Goal: Transaction & Acquisition: Subscribe to service/newsletter

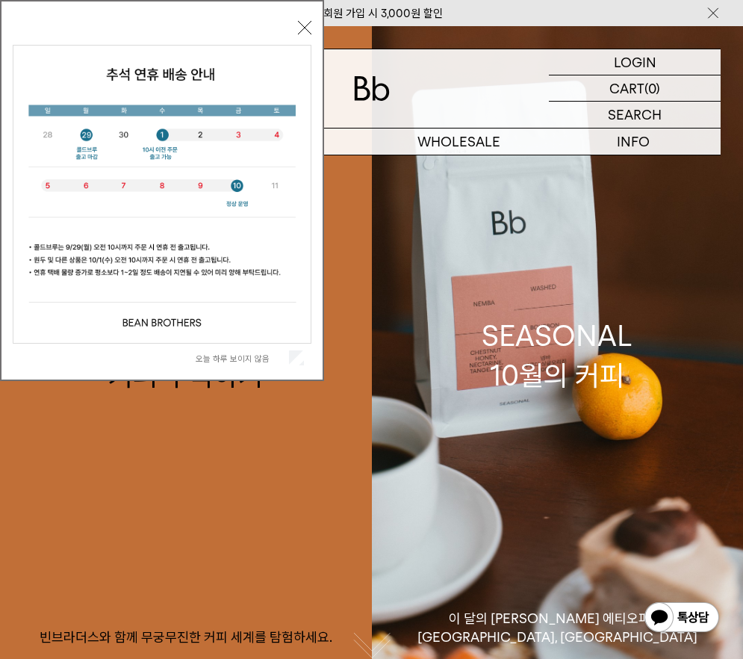
click at [301, 19] on div "오늘 하루 보이지 않음 닫기" at bounding box center [162, 193] width 299 height 355
click at [302, 24] on button "닫기" at bounding box center [304, 27] width 13 height 13
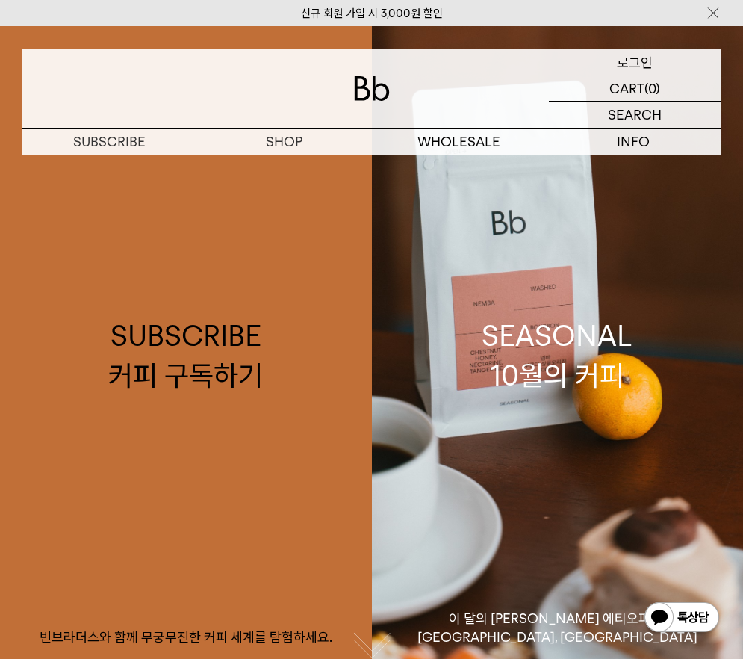
click at [596, 59] on div "LOGIN 로그인" at bounding box center [635, 61] width 172 height 25
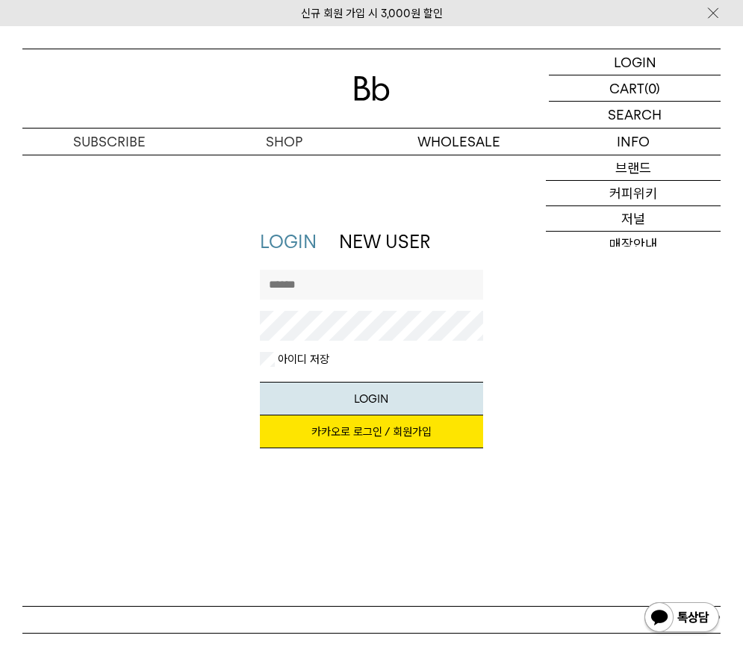
click at [391, 426] on link "카카오로 로그인 / 회원가입" at bounding box center [371, 431] width 223 height 33
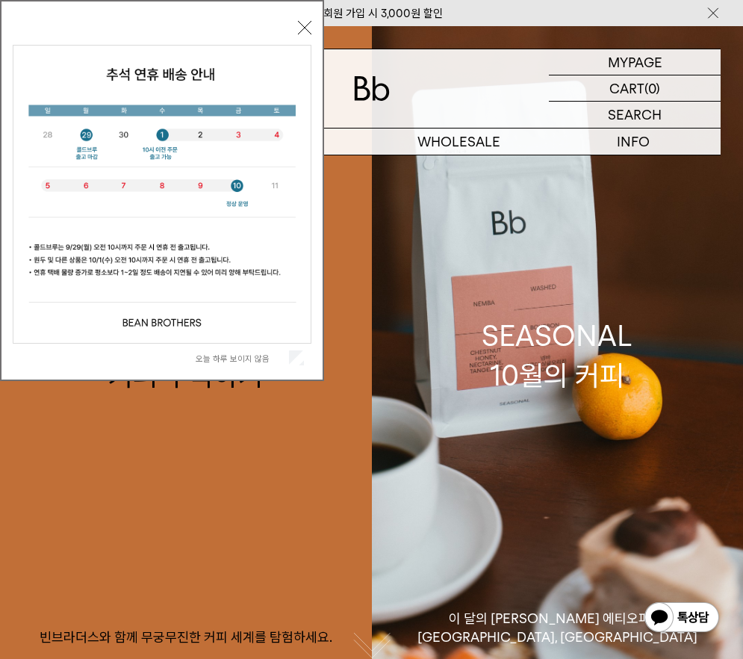
click at [303, 24] on button "닫기" at bounding box center [304, 27] width 13 height 13
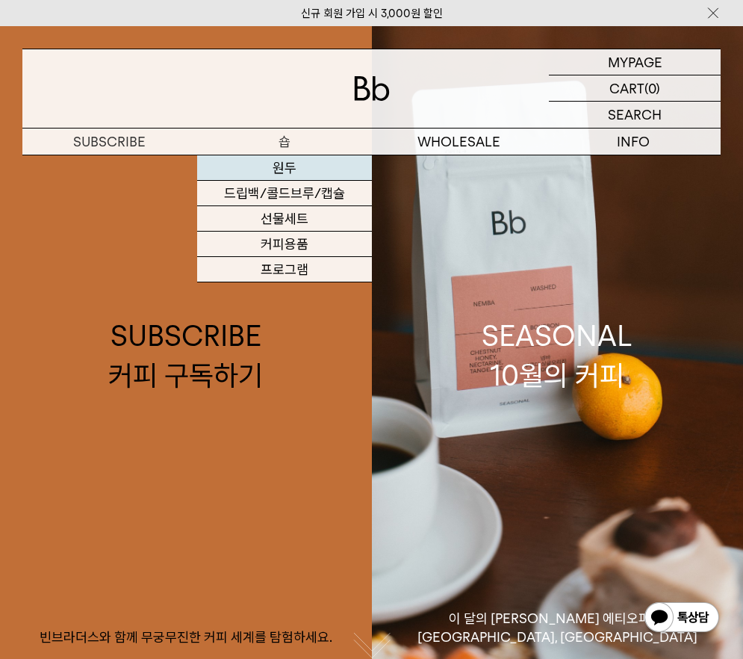
click at [293, 159] on link "원두" at bounding box center [284, 167] width 175 height 25
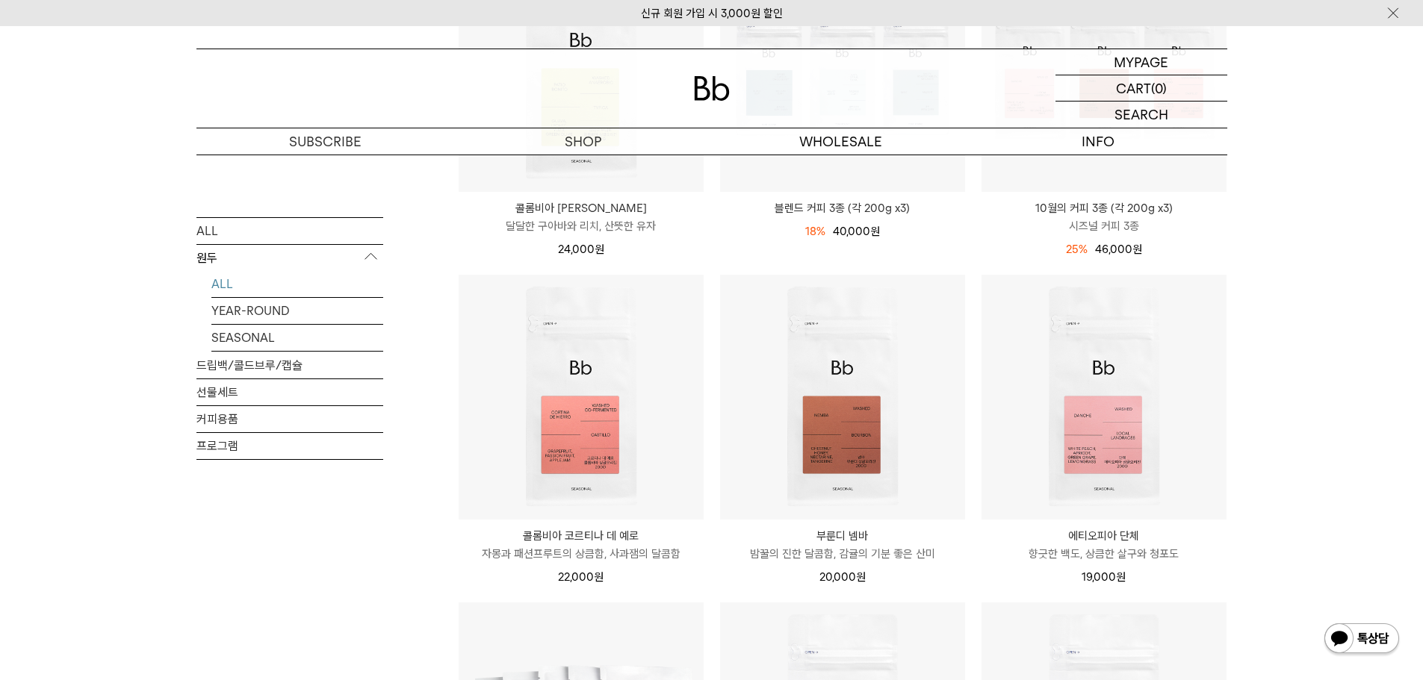
scroll to position [133, 0]
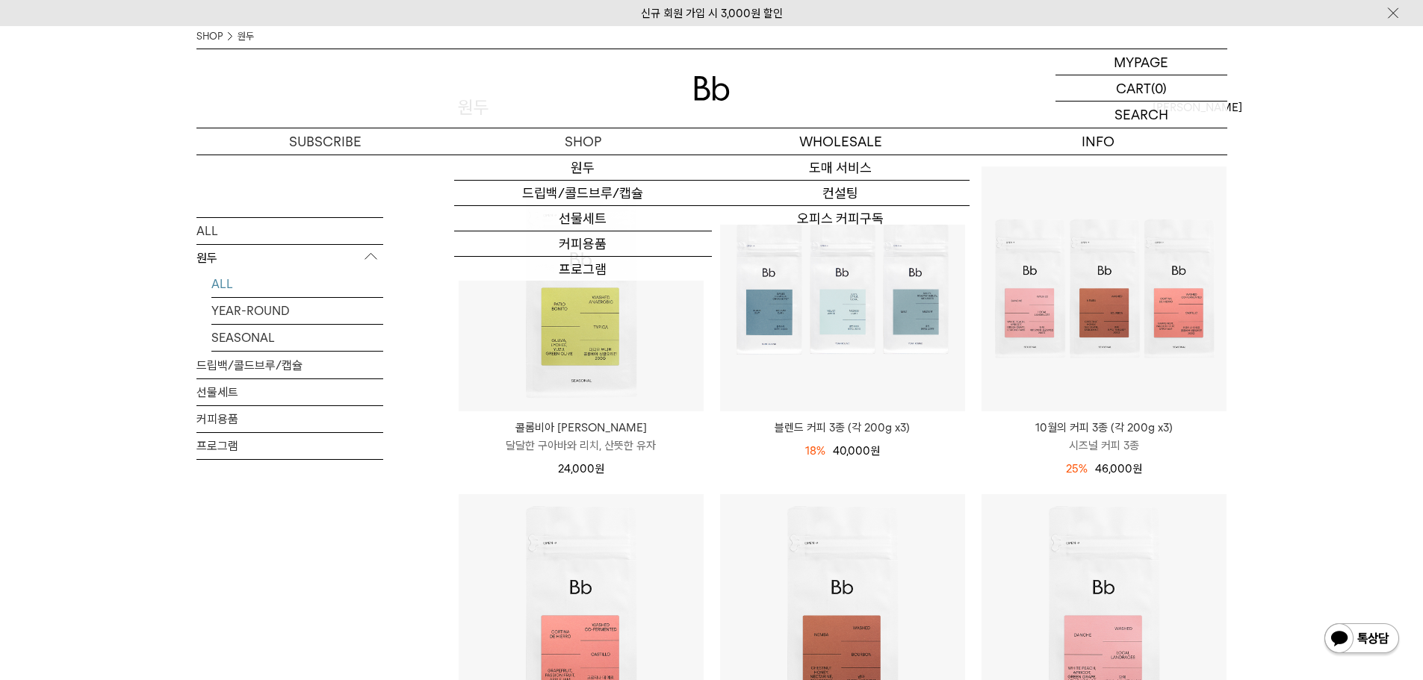
click at [0, 0] on p "마이페이지" at bounding box center [0, 0] width 0 height 0
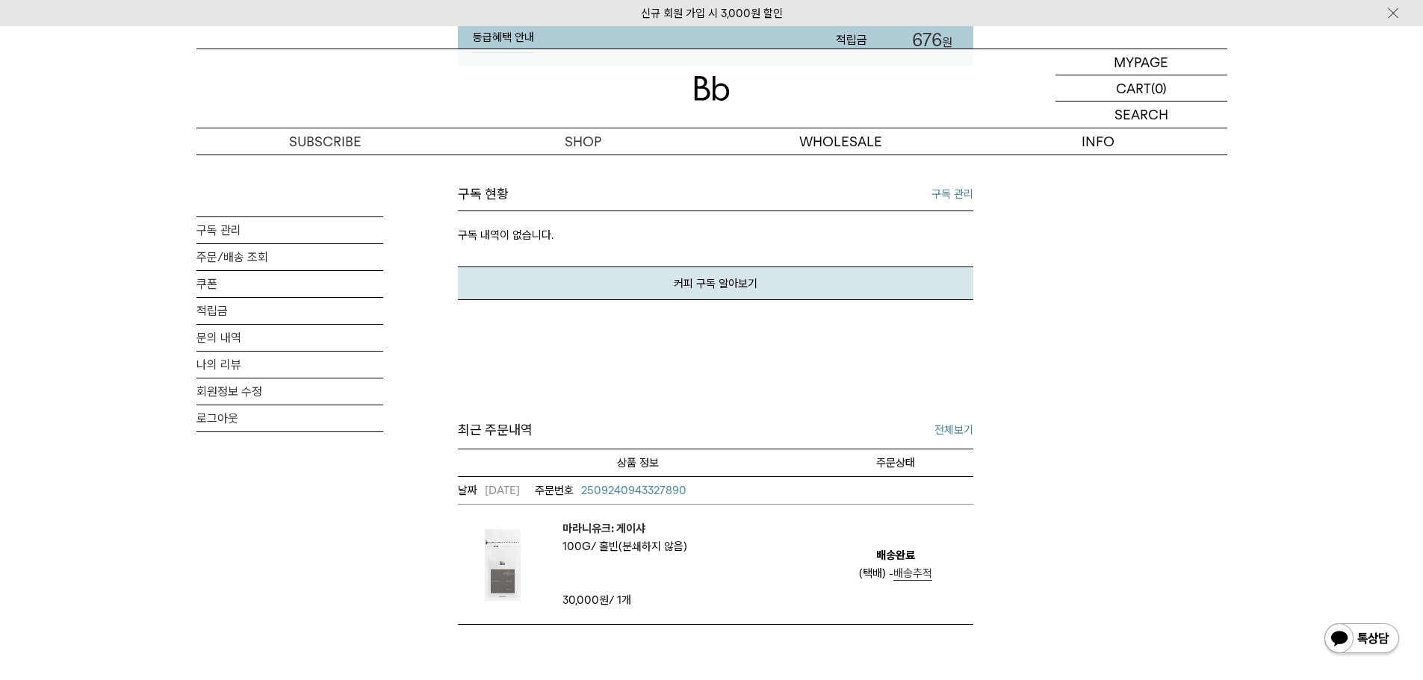
scroll to position [337, 0]
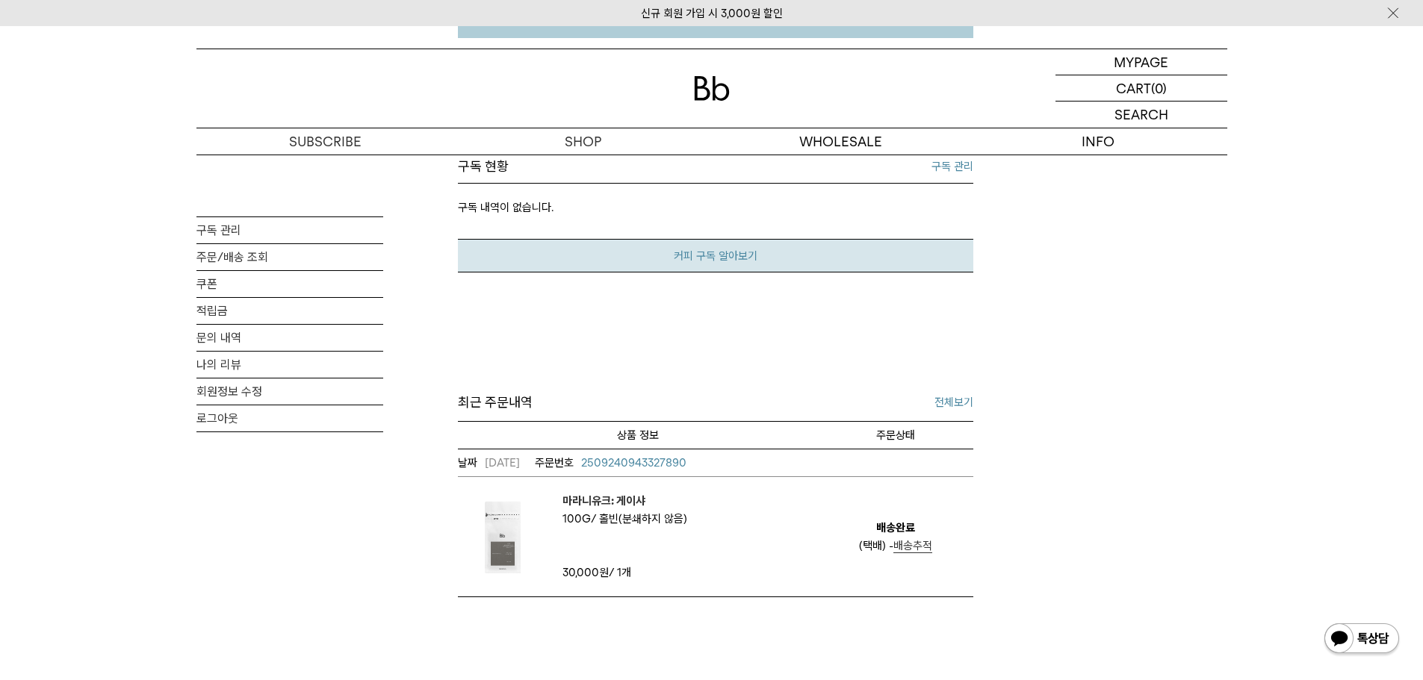
click at [765, 250] on link "커피 구독 알아보기" at bounding box center [715, 256] width 515 height 34
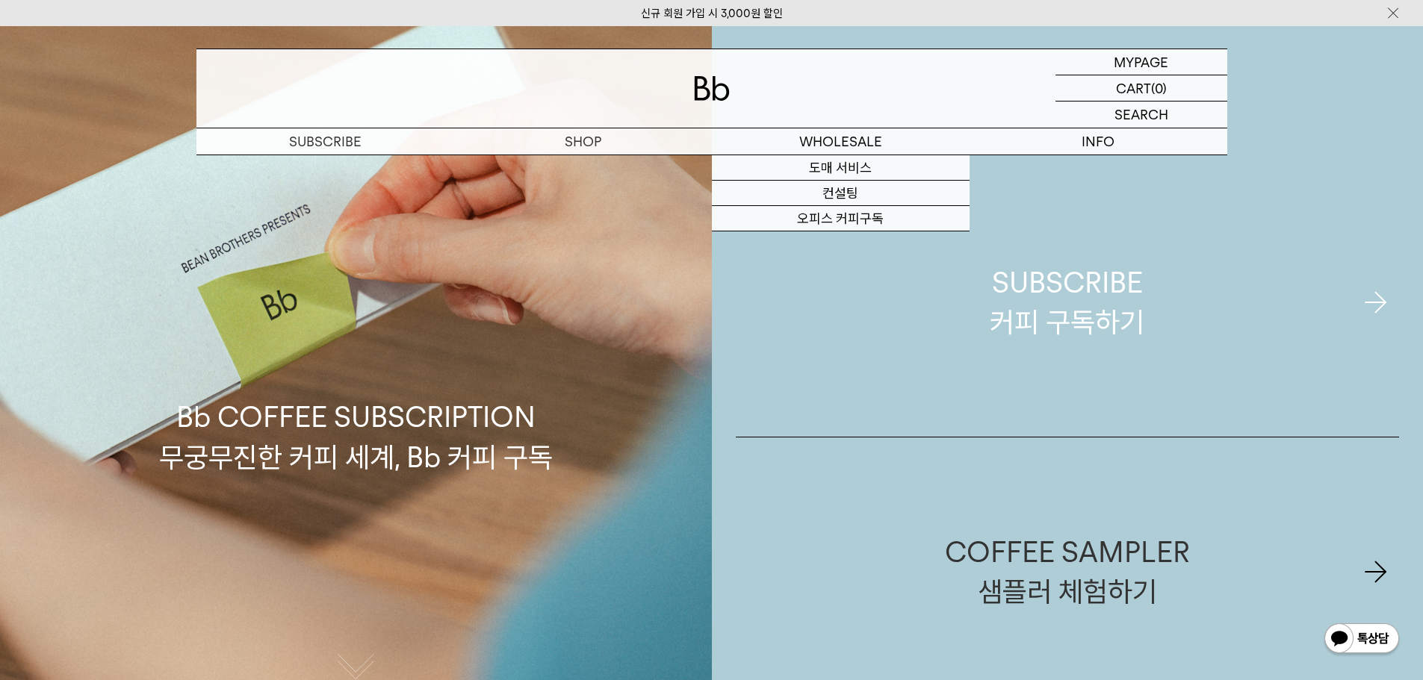
click at [1095, 305] on div "SUBSCRIBE 커피 구독하기" at bounding box center [1066, 302] width 155 height 79
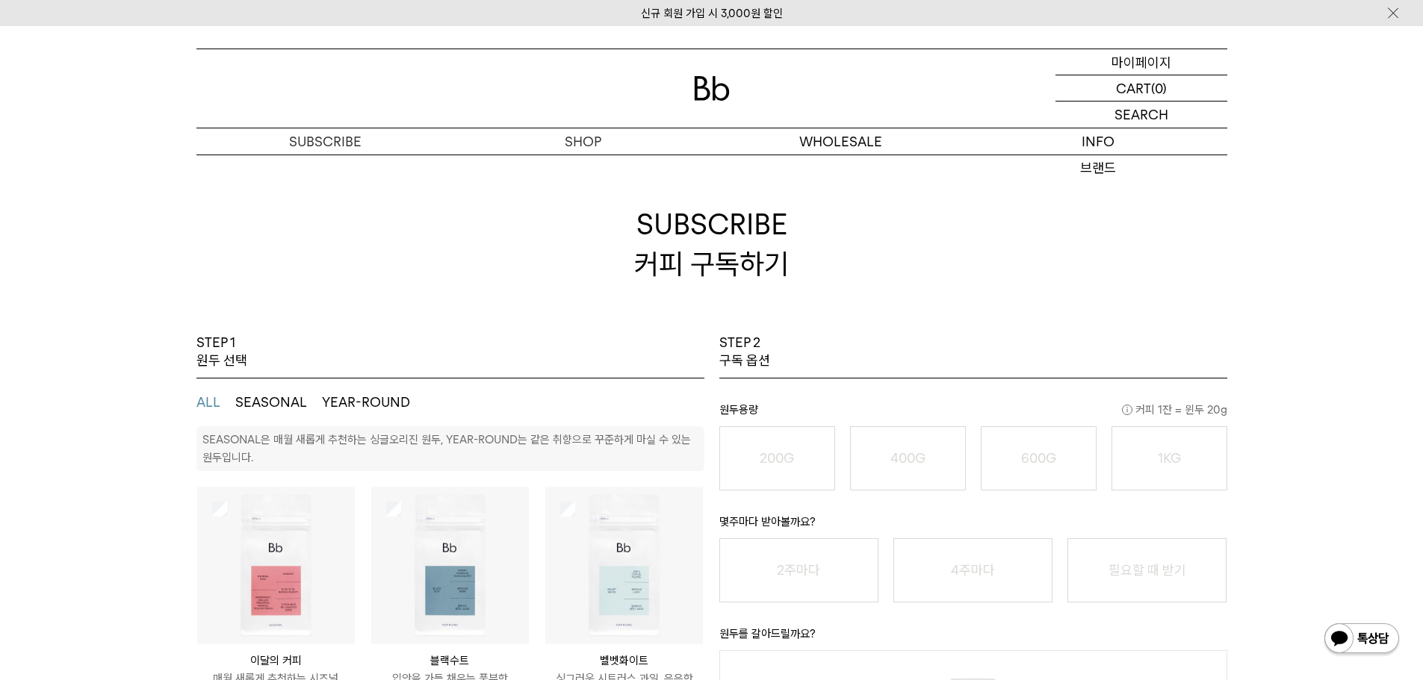
click at [1137, 62] on p "마이페이지" at bounding box center [1141, 61] width 60 height 25
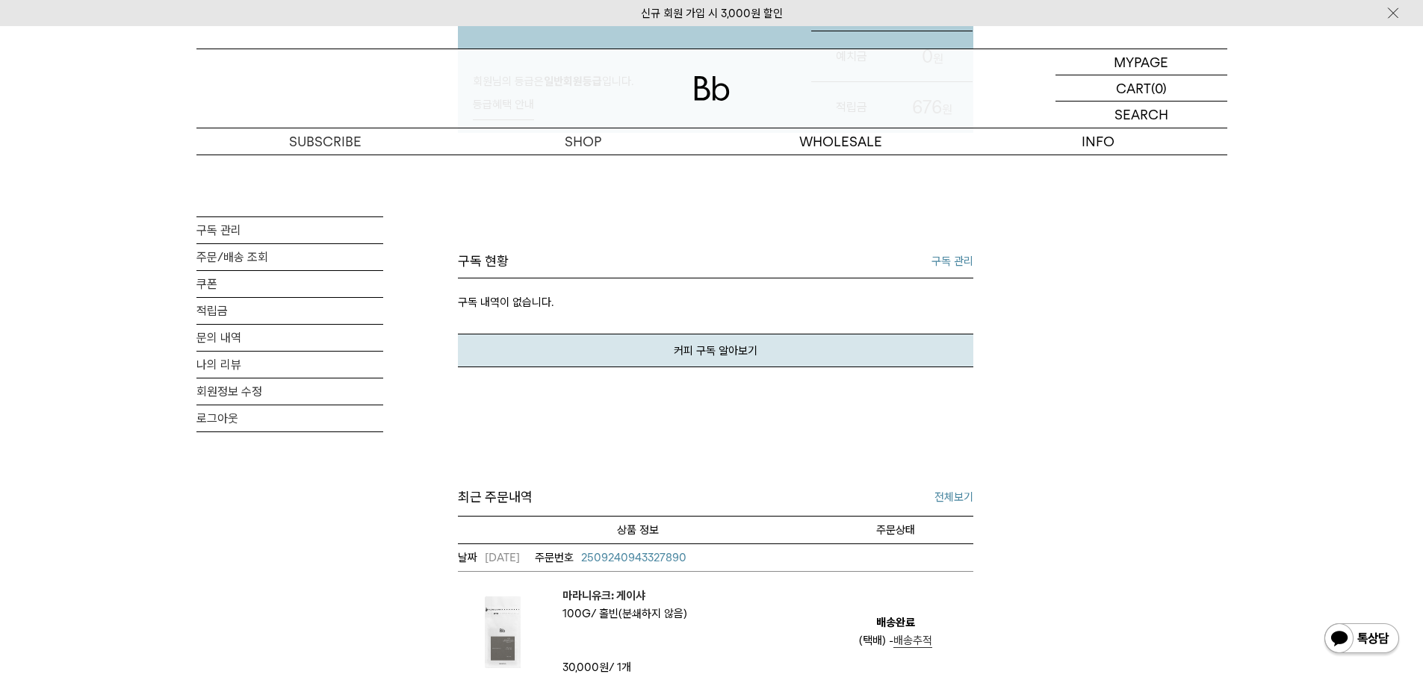
scroll to position [247, 0]
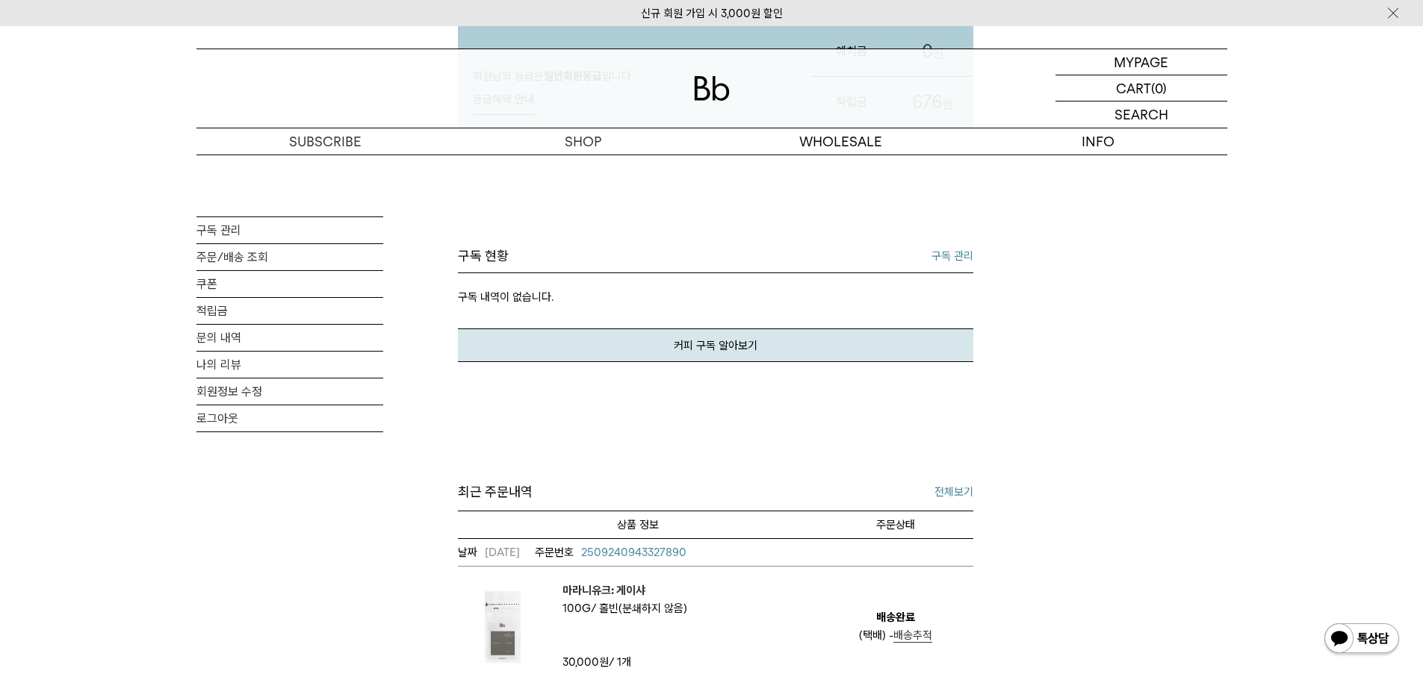
click at [968, 256] on link "구독 관리" at bounding box center [952, 256] width 42 height 18
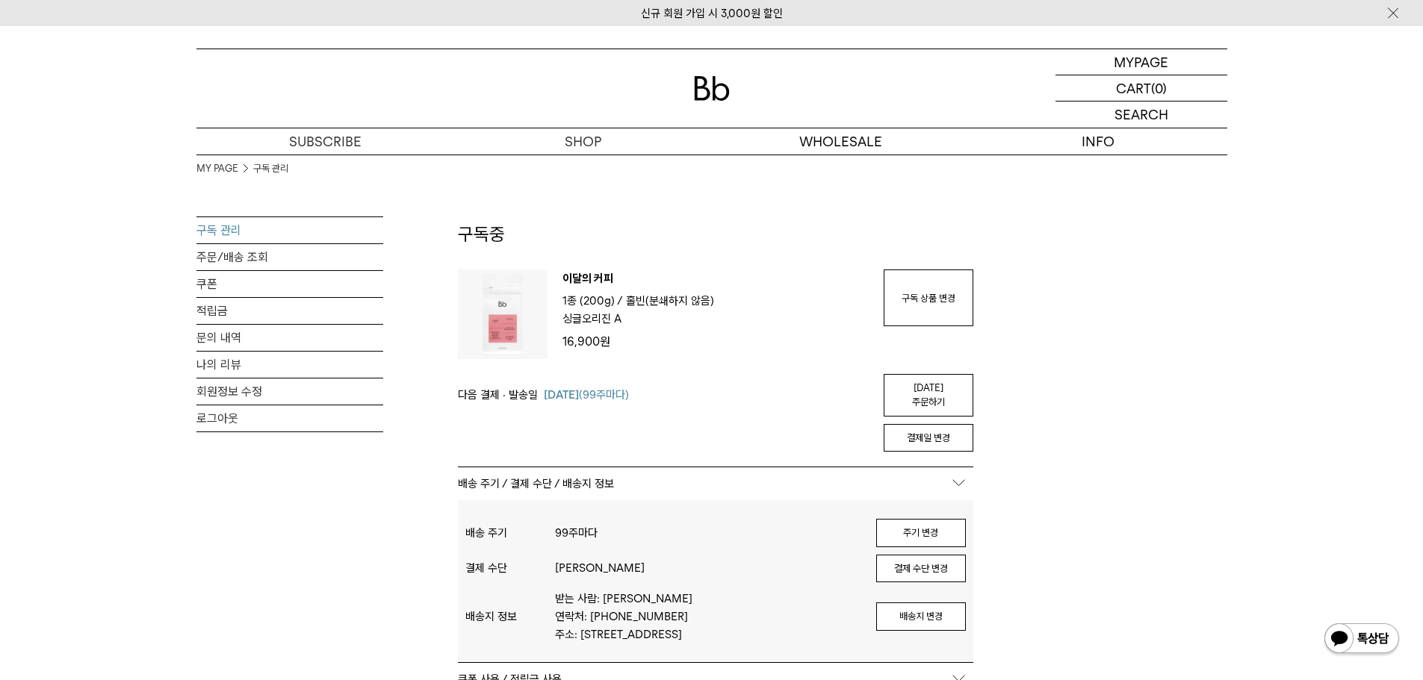
scroll to position [94, 0]
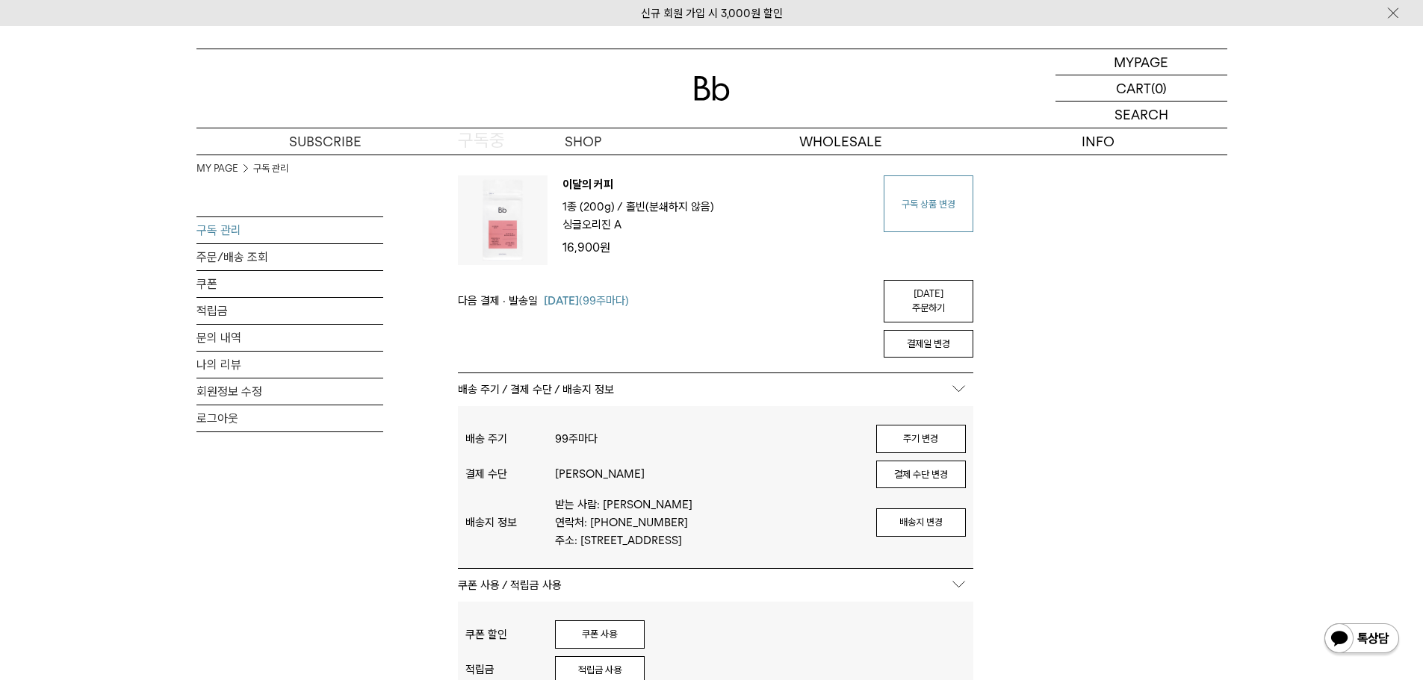
click at [931, 217] on link "구독 상품 변경" at bounding box center [928, 203] width 90 height 57
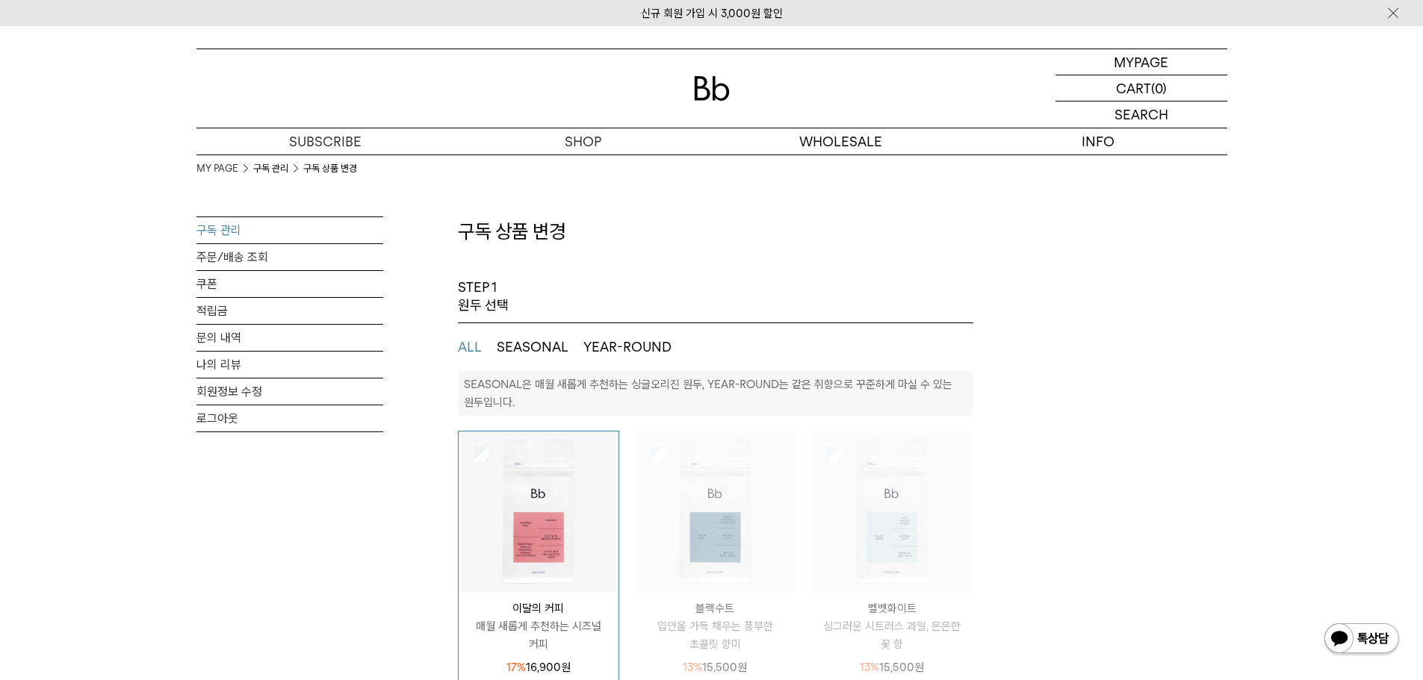
select select "**"
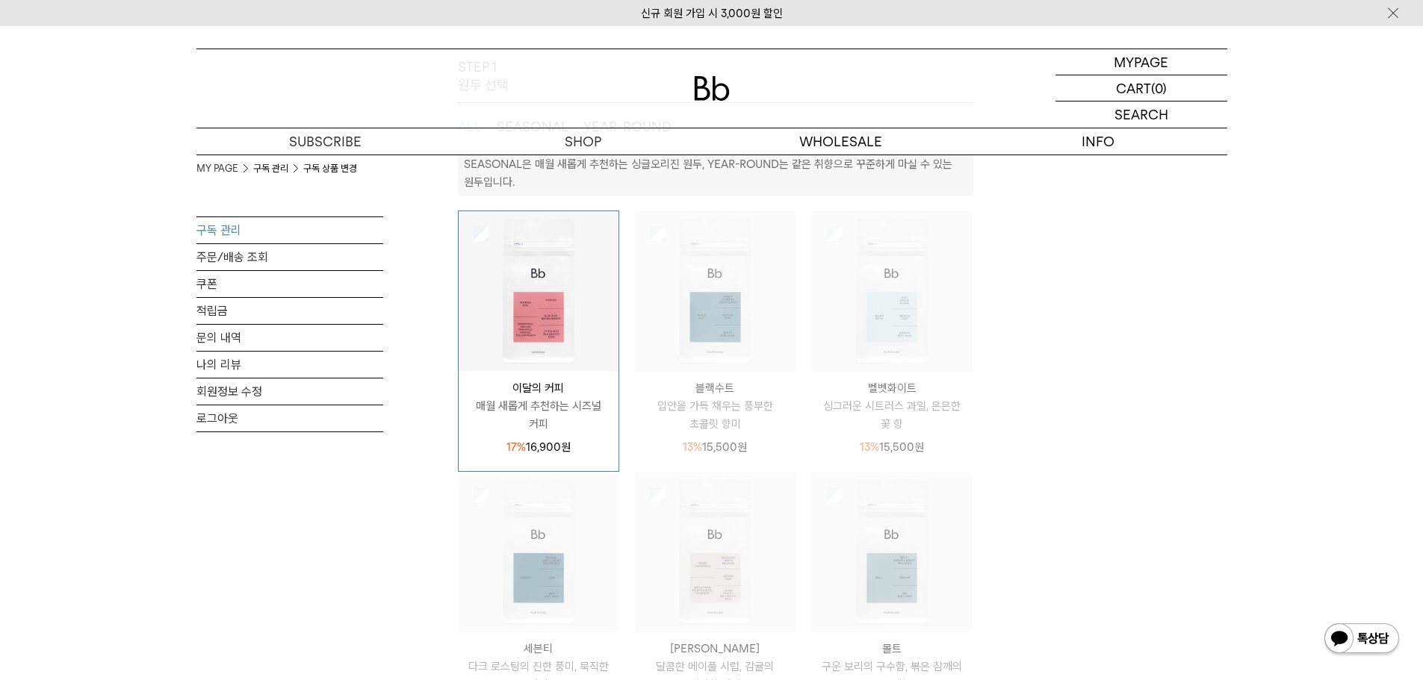
scroll to position [223, 0]
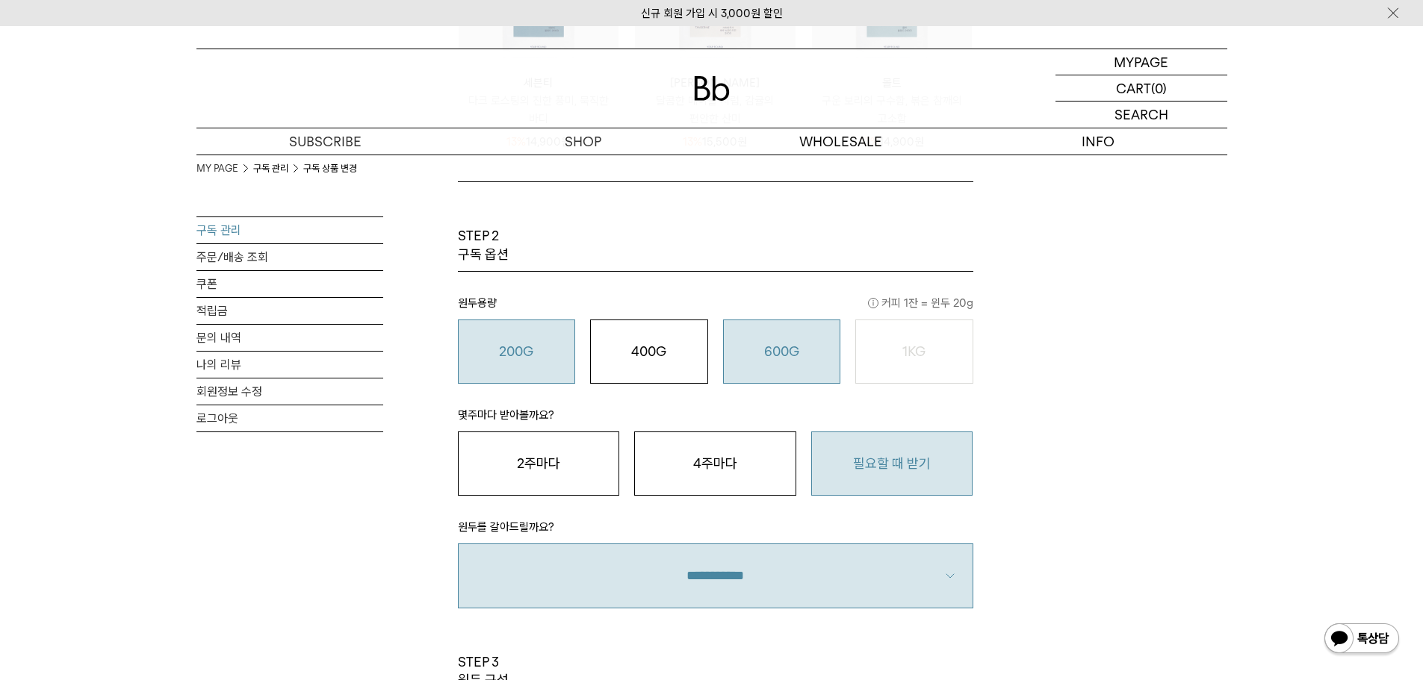
click at [822, 344] on div "600G 43,000 원" at bounding box center [782, 352] width 102 height 18
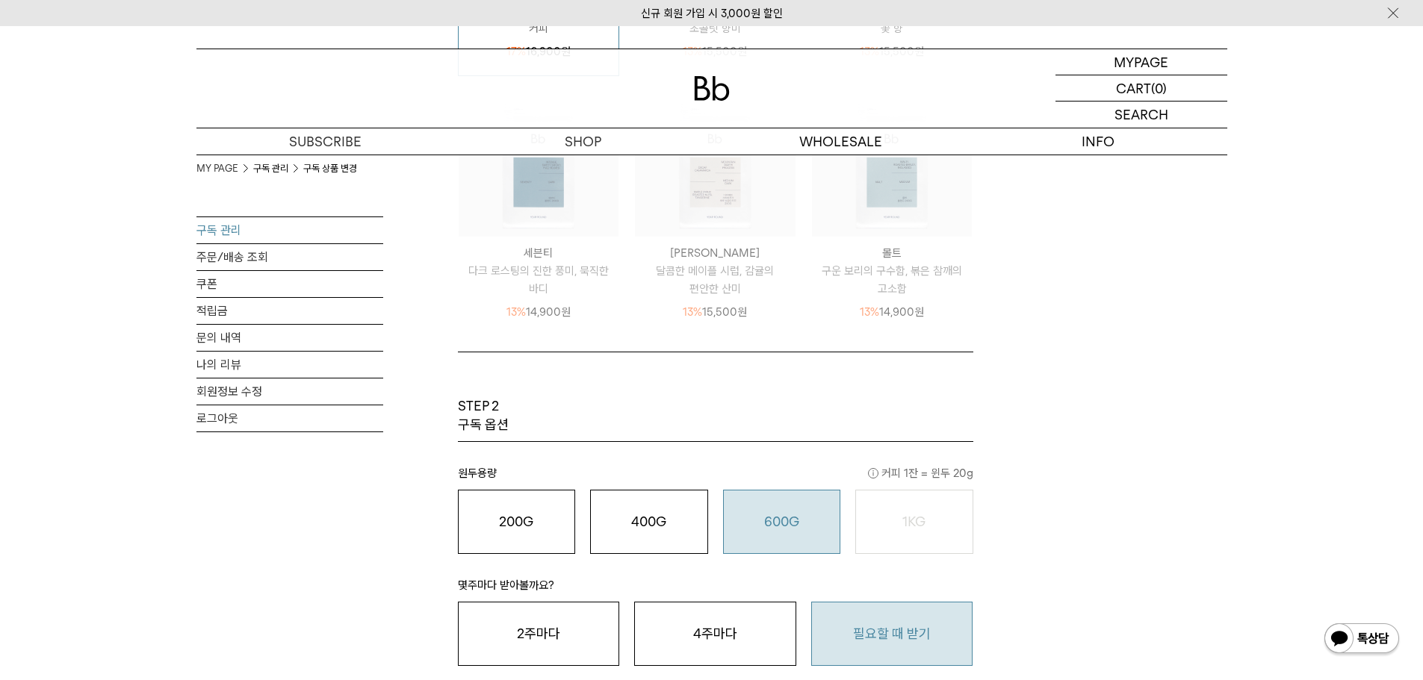
scroll to position [611, 0]
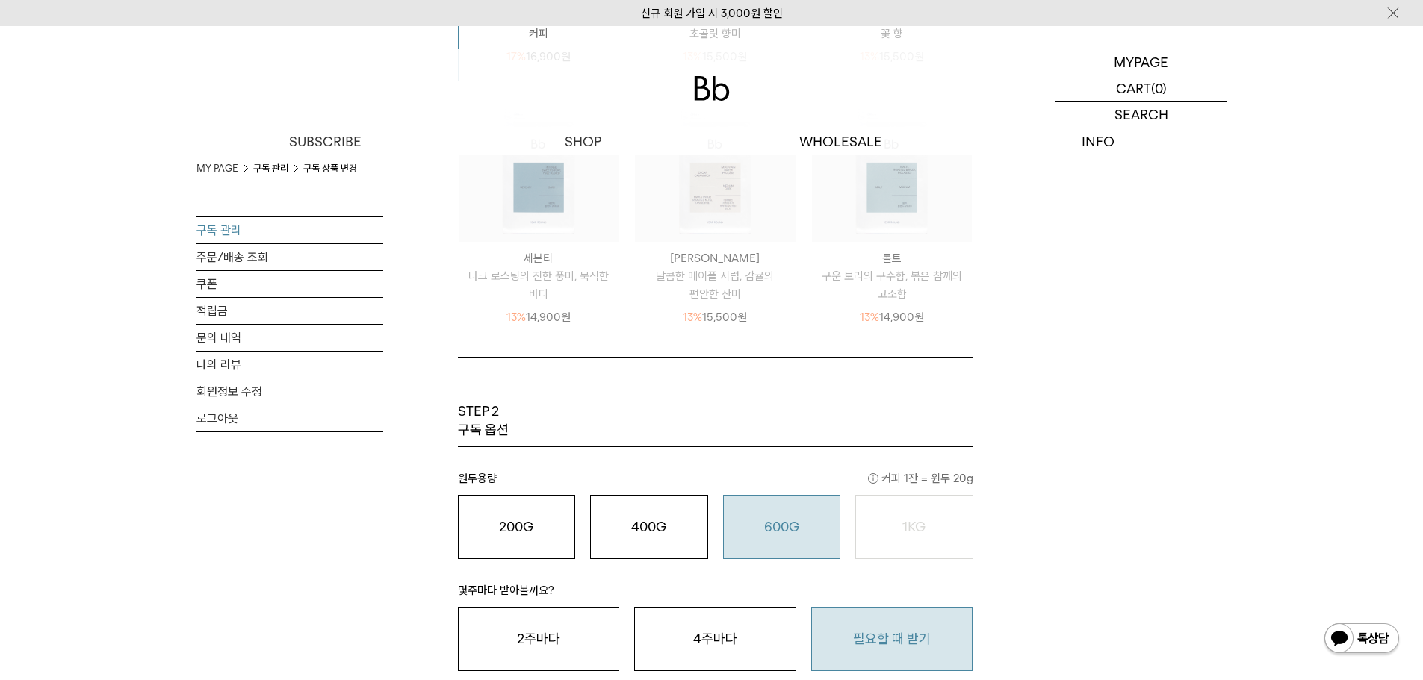
click at [1143, 373] on div "MY PAGE 구독 관리 구독 상품 변경 구독 관리 주문/배송 조회 쿠폰 적립금 문의 내역 나의 리뷰 회원정보 수정 로그아웃 구독 상품 변경 …" at bounding box center [711, 397] width 1031 height 1707
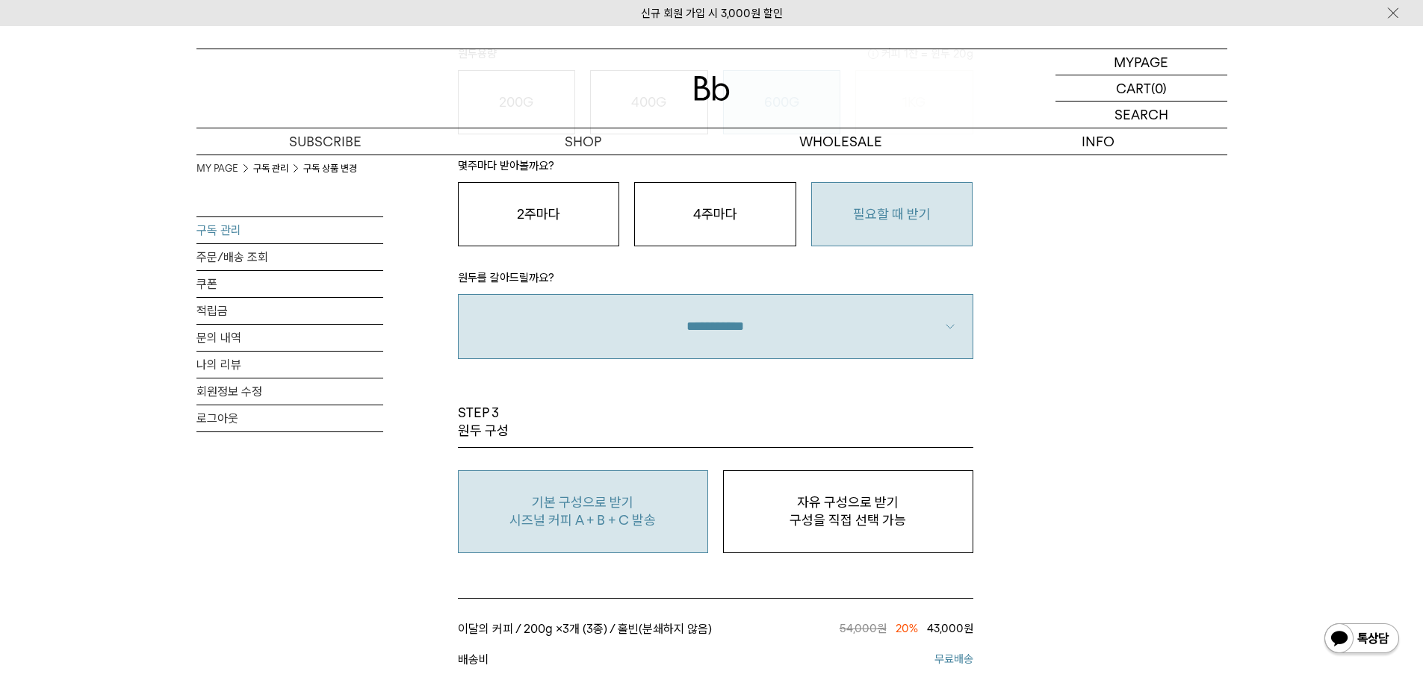
scroll to position [1041, 0]
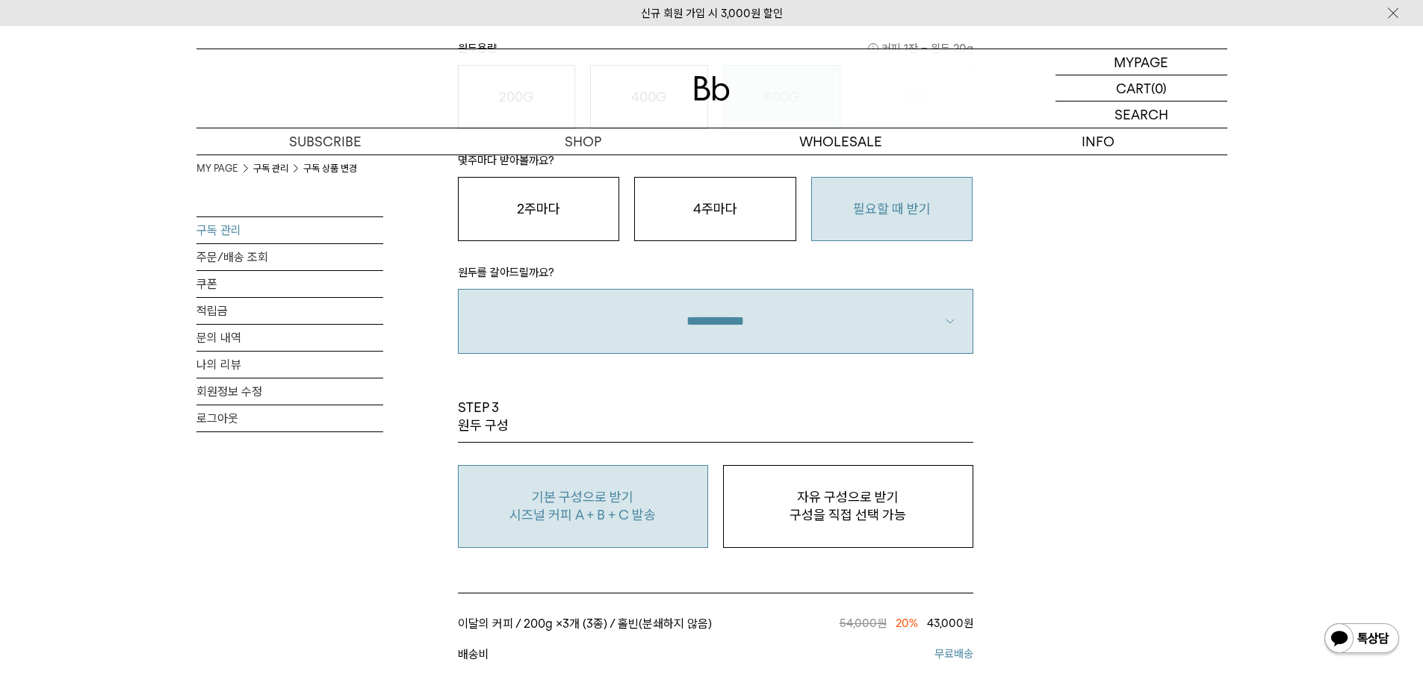
click at [839, 303] on select "**********" at bounding box center [715, 321] width 515 height 64
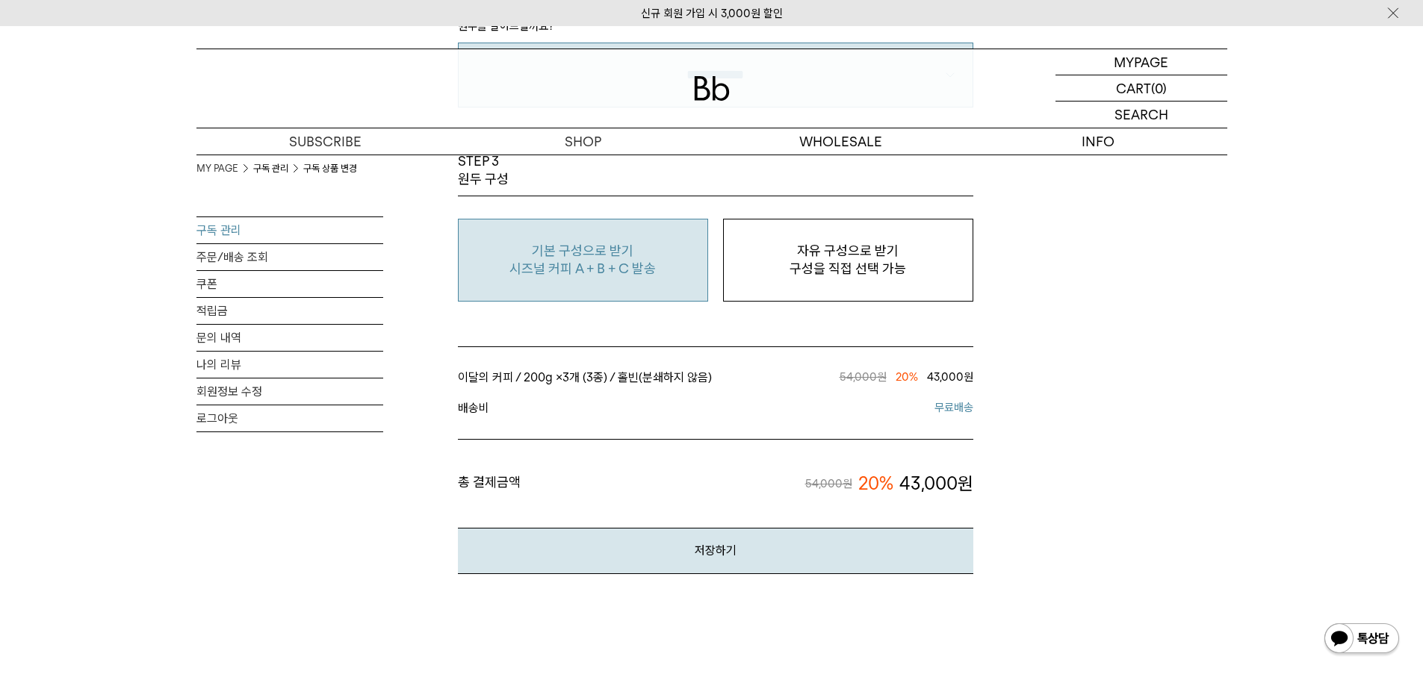
scroll to position [1290, 0]
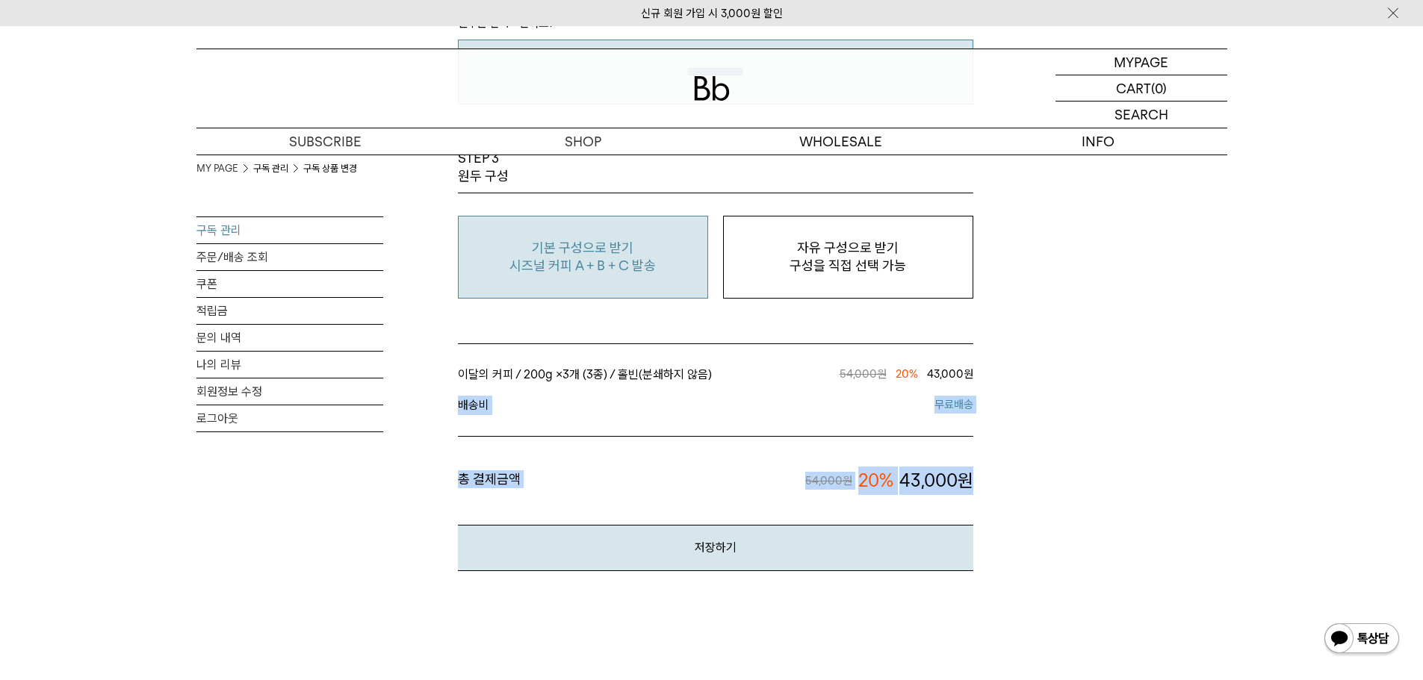
drag, startPoint x: 1409, startPoint y: 440, endPoint x: 1433, endPoint y: 305, distance: 137.3
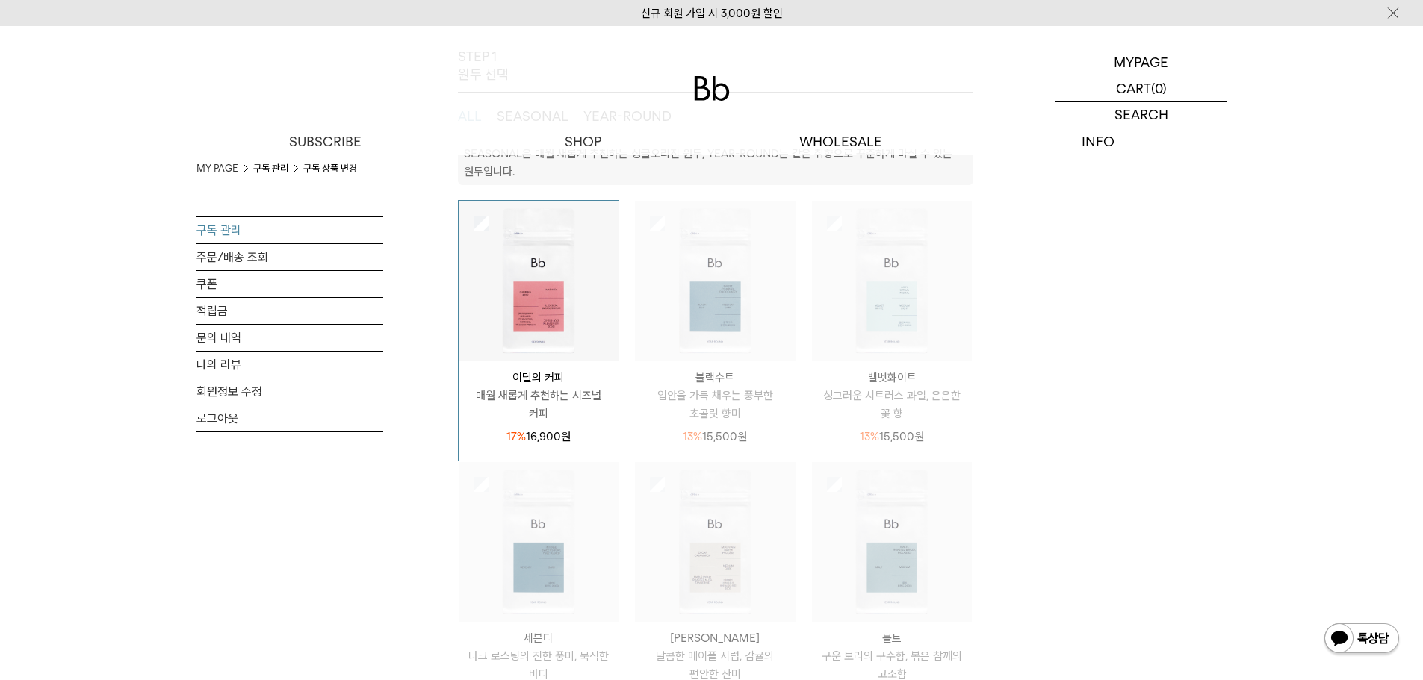
scroll to position [220, 0]
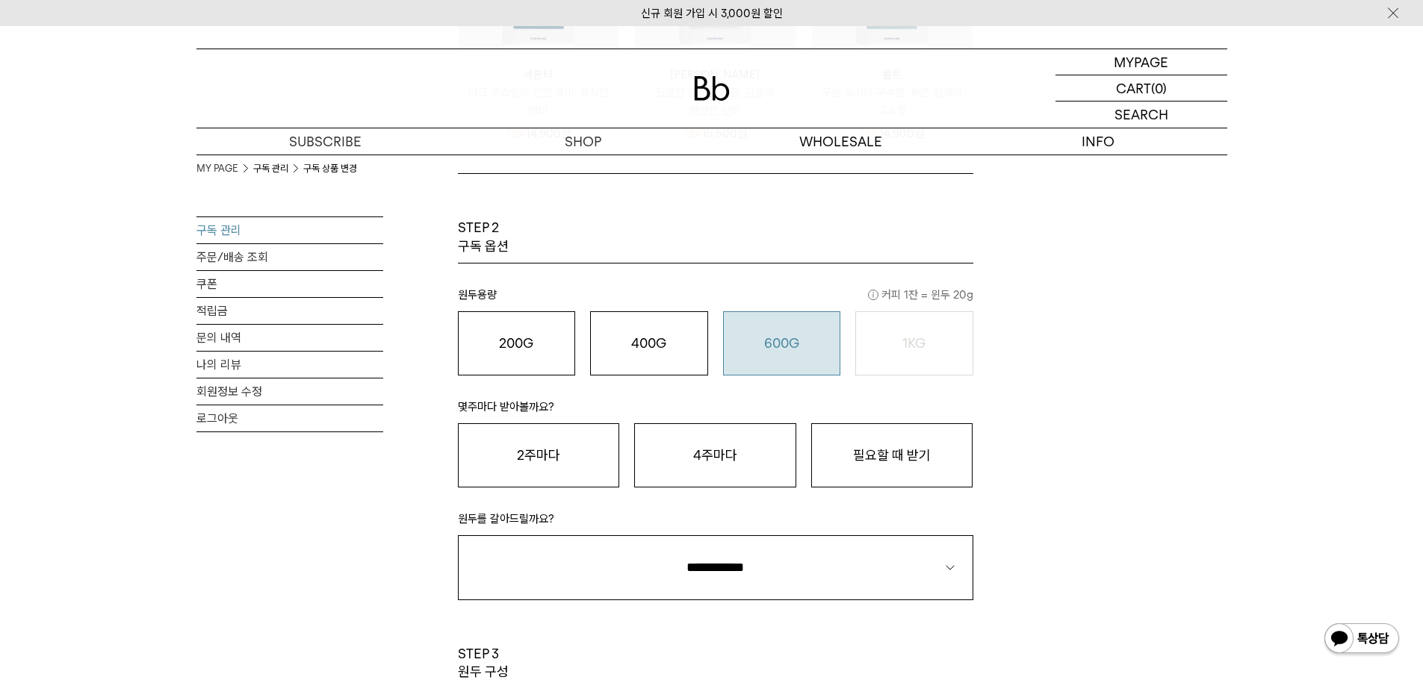
click at [795, 335] on o "600G" at bounding box center [781, 343] width 35 height 16
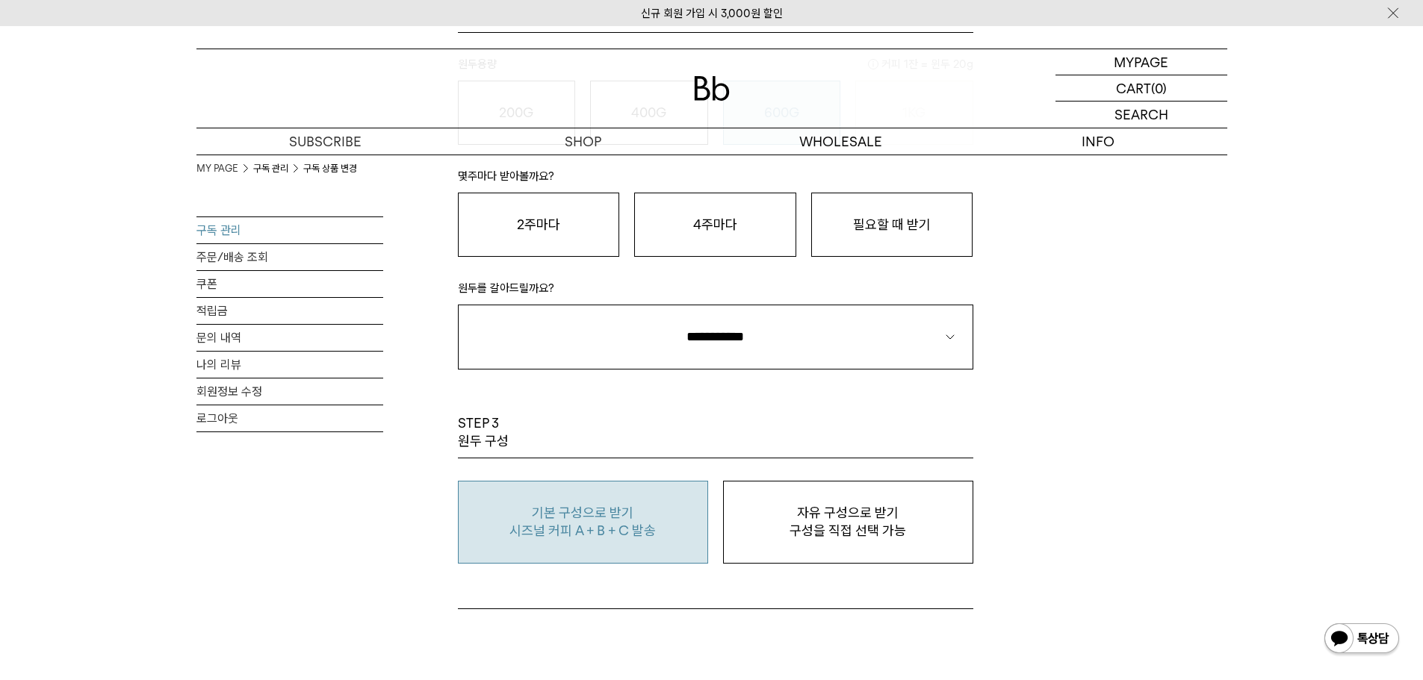
scroll to position [1028, 0]
drag, startPoint x: 920, startPoint y: 223, endPoint x: 910, endPoint y: 248, distance: 26.8
click at [919, 223] on button "필요할 때 받기" at bounding box center [892, 222] width 162 height 64
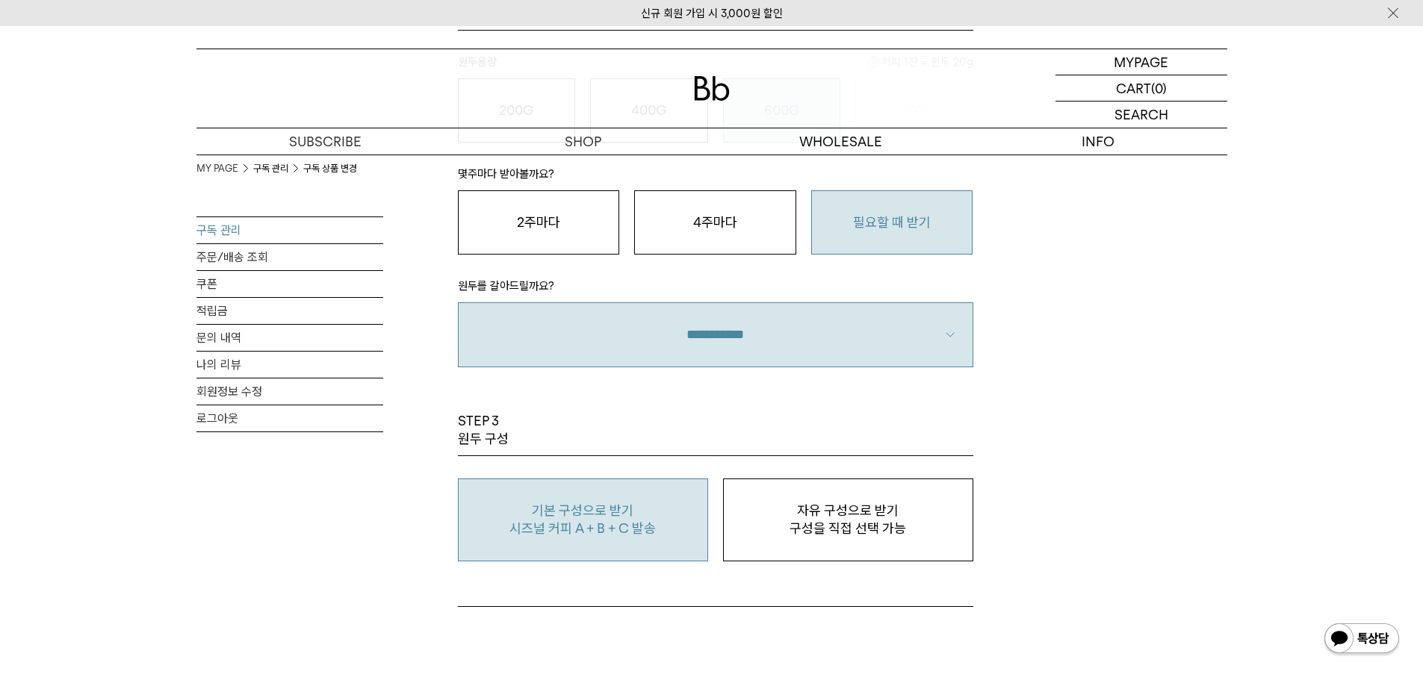
click at [865, 323] on select "**********" at bounding box center [715, 334] width 515 height 64
click at [458, 302] on select "**********" at bounding box center [715, 334] width 515 height 64
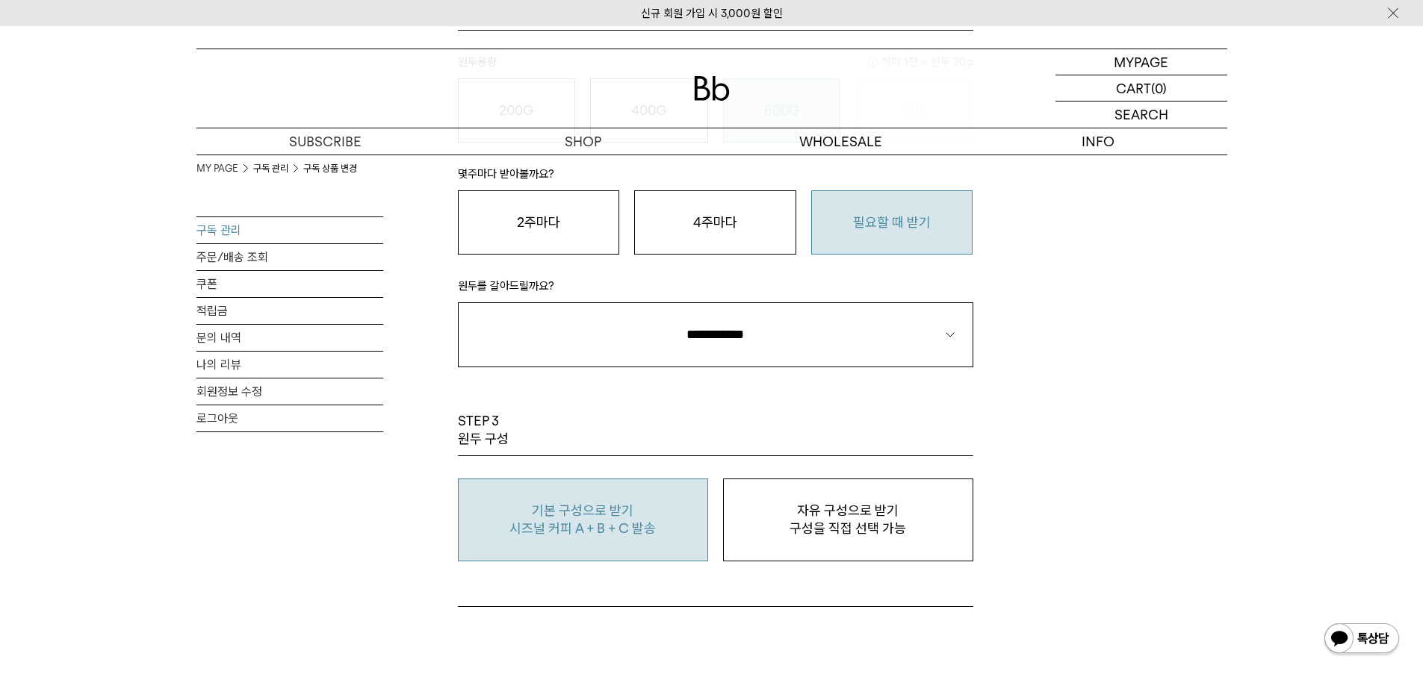
drag, startPoint x: 1080, startPoint y: 411, endPoint x: 1081, endPoint y: 419, distance: 7.6
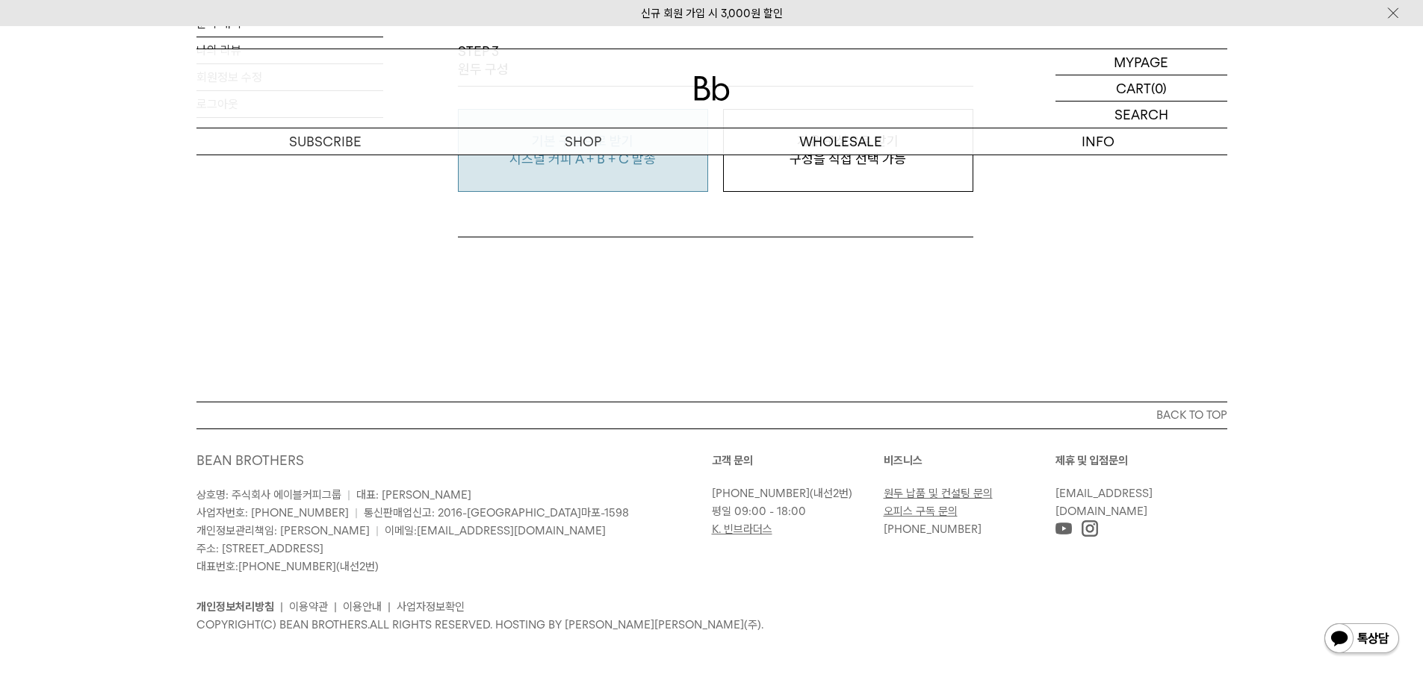
drag, startPoint x: 948, startPoint y: 268, endPoint x: 985, endPoint y: 273, distance: 37.7
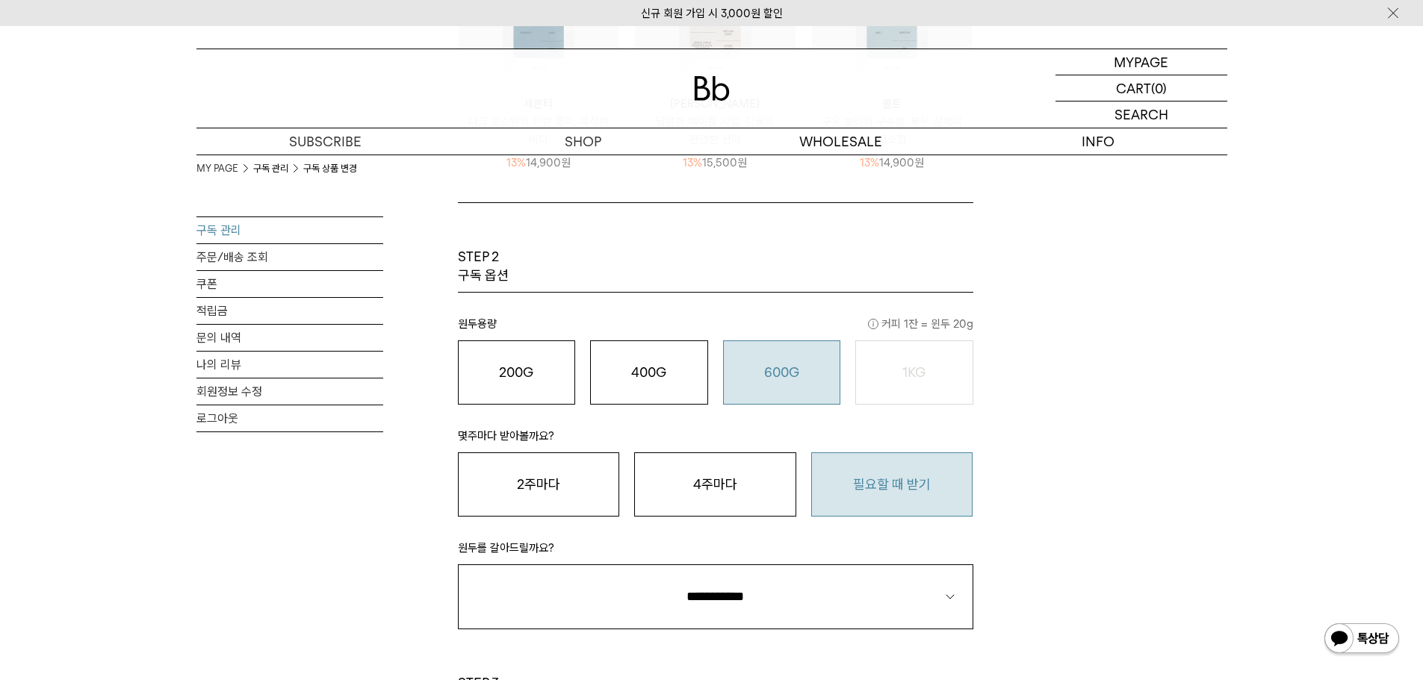
scroll to position [773, 0]
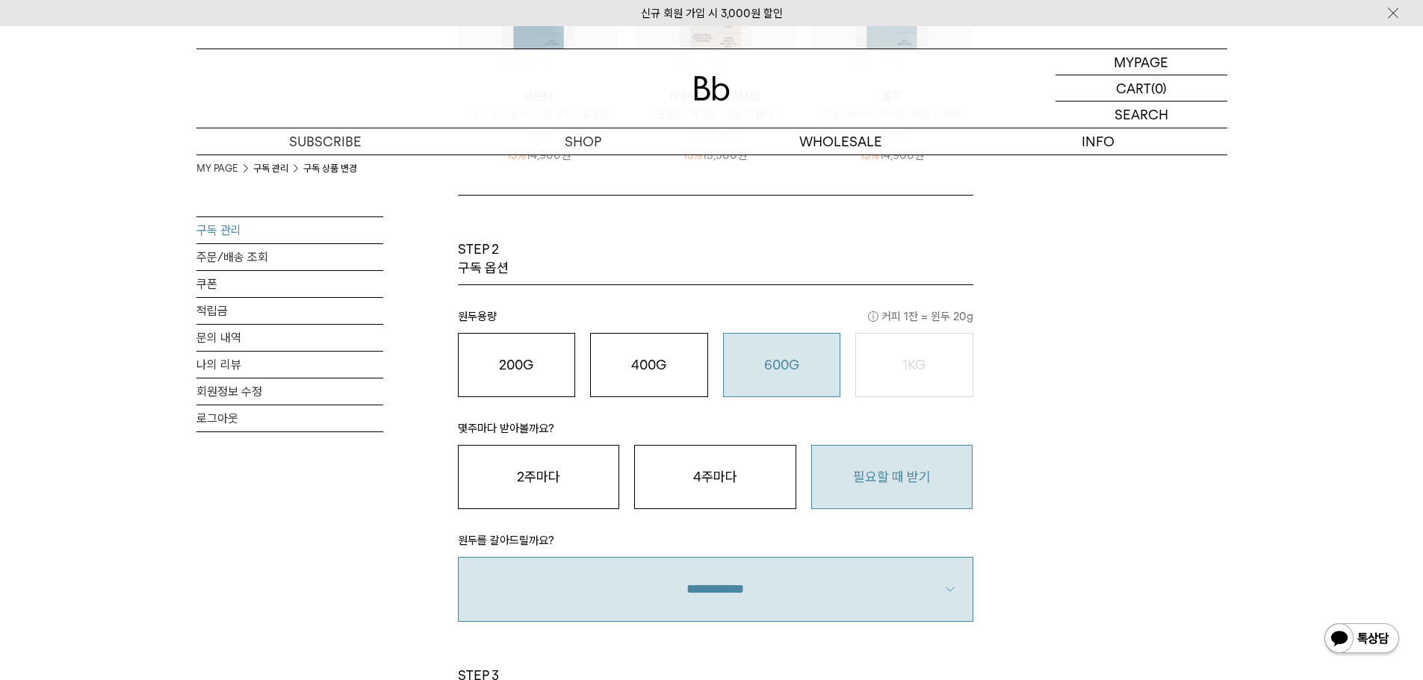
click at [762, 562] on select "**********" at bounding box center [715, 589] width 515 height 64
click at [458, 557] on select "**********" at bounding box center [715, 589] width 515 height 64
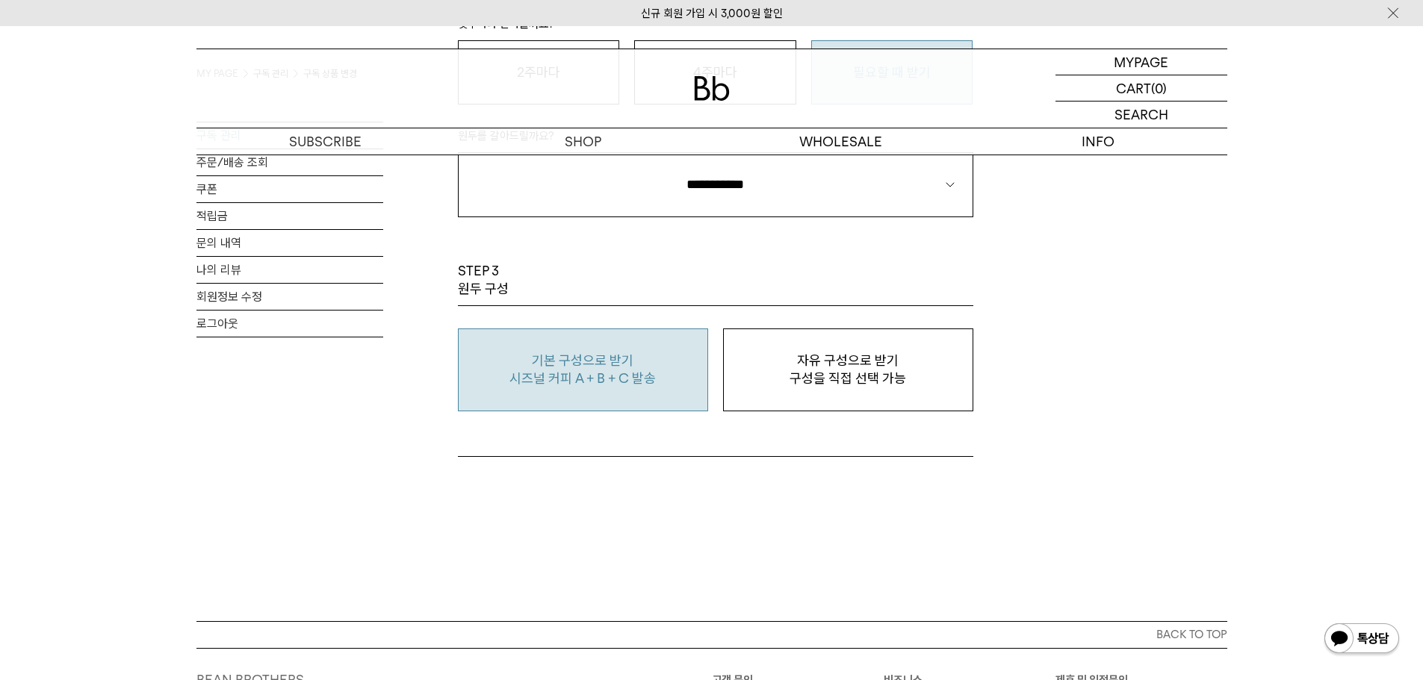
scroll to position [1181, 0]
click at [533, 358] on p "기본 구성으로 받기" at bounding box center [583, 358] width 234 height 18
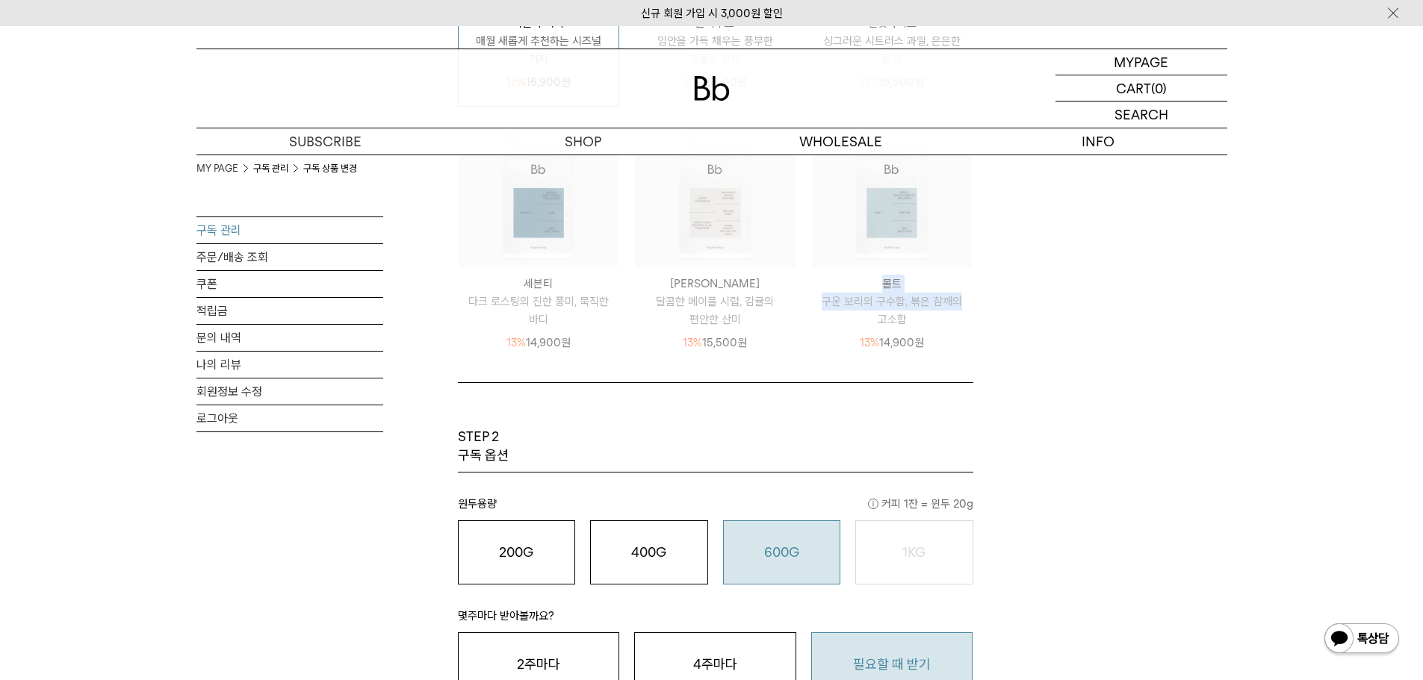
drag, startPoint x: 1418, startPoint y: 299, endPoint x: 1433, endPoint y: 270, distance: 32.7
click at [1422, 211] on html "신규 회원 가입 시 3,000원 할인 MYPAGE 마이페이지 LOGOUT 로그아웃 CART 장바구니 (0) SEARCH 검색 검색폼 ** 추천…" at bounding box center [711, 456] width 1423 height 2083
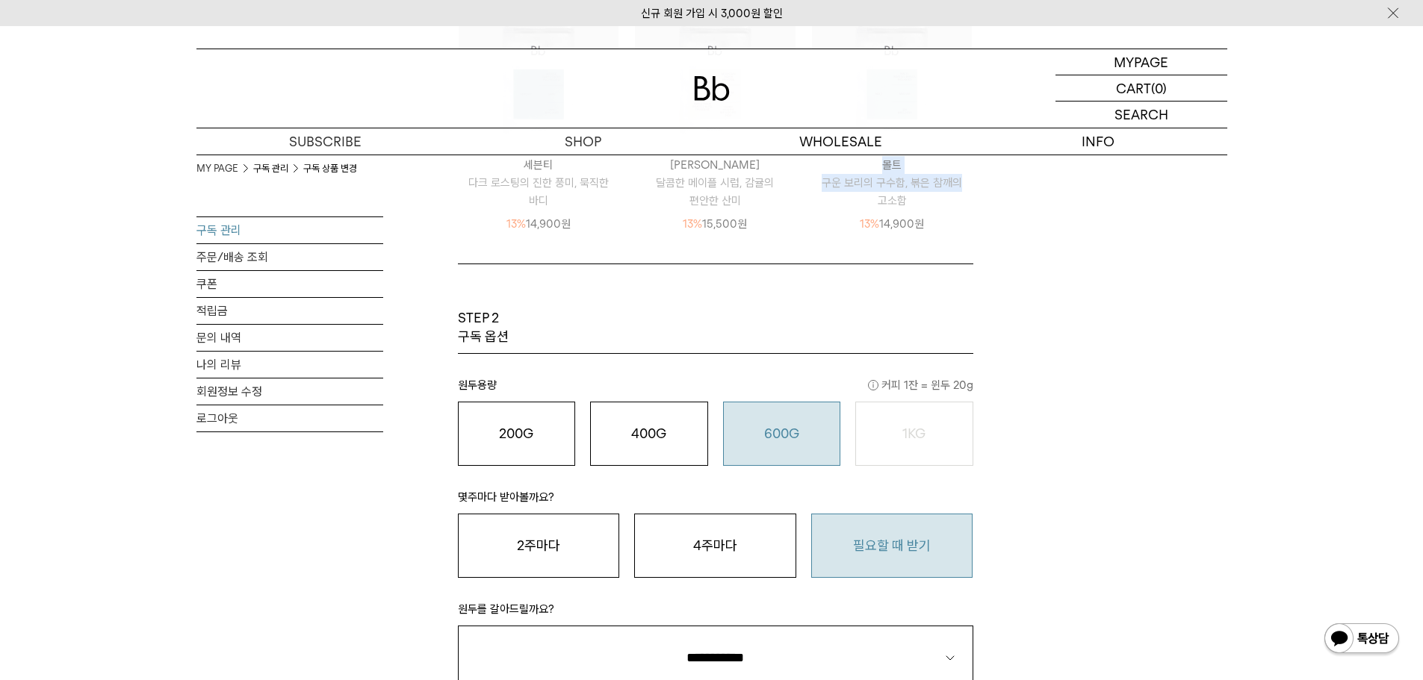
scroll to position [798, 0]
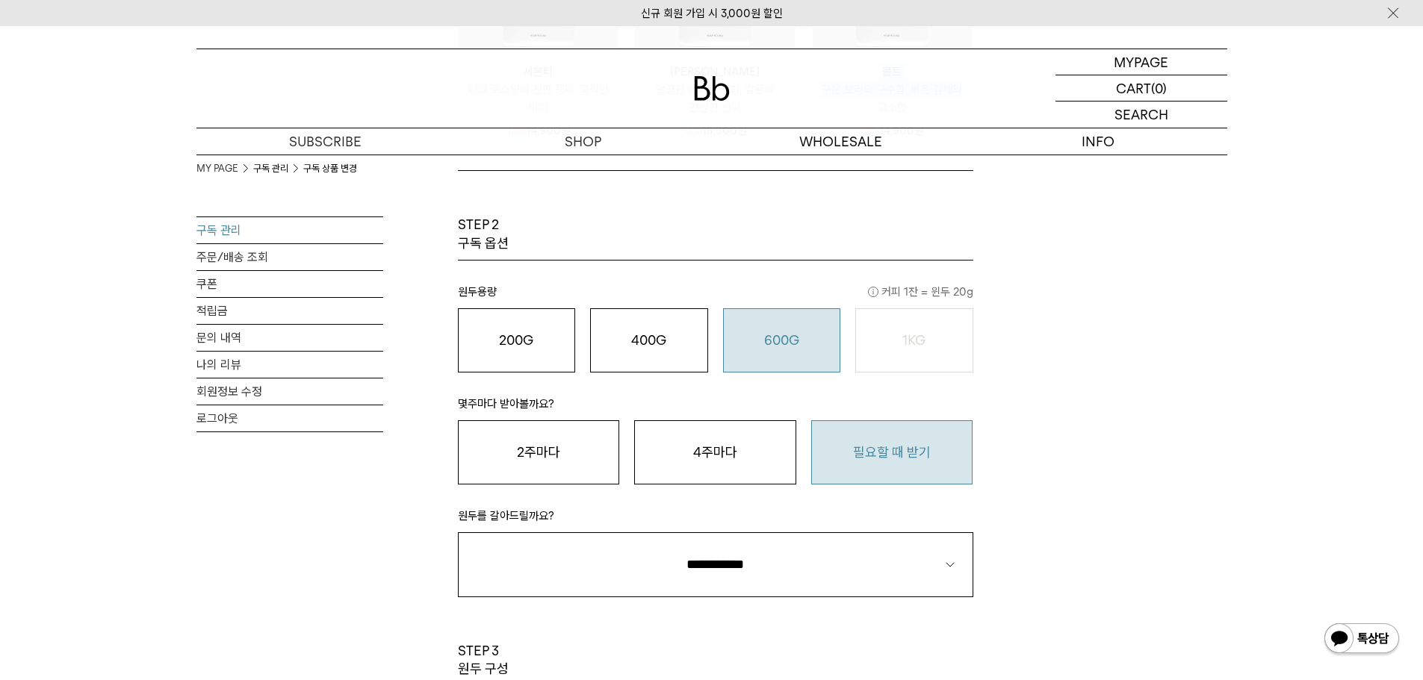
click at [805, 350] on button "600G 43,000 원" at bounding box center [782, 340] width 118 height 64
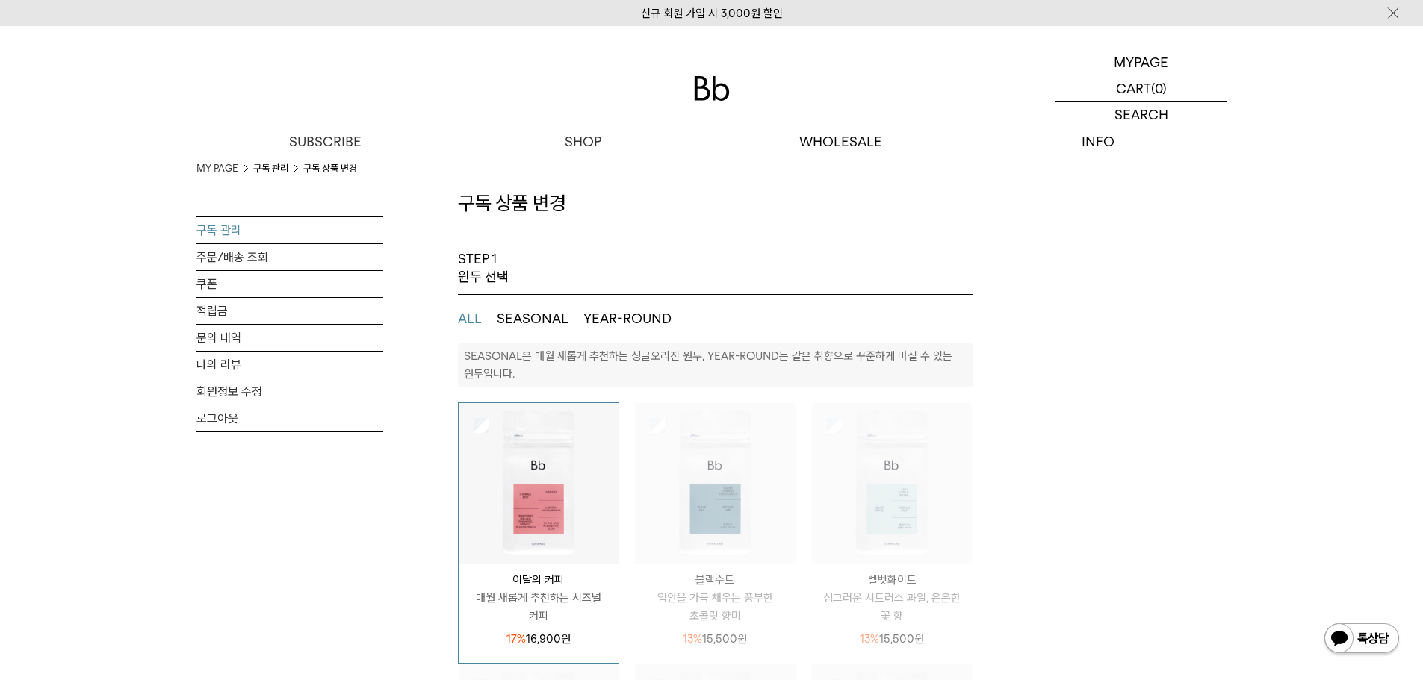
scroll to position [0, 0]
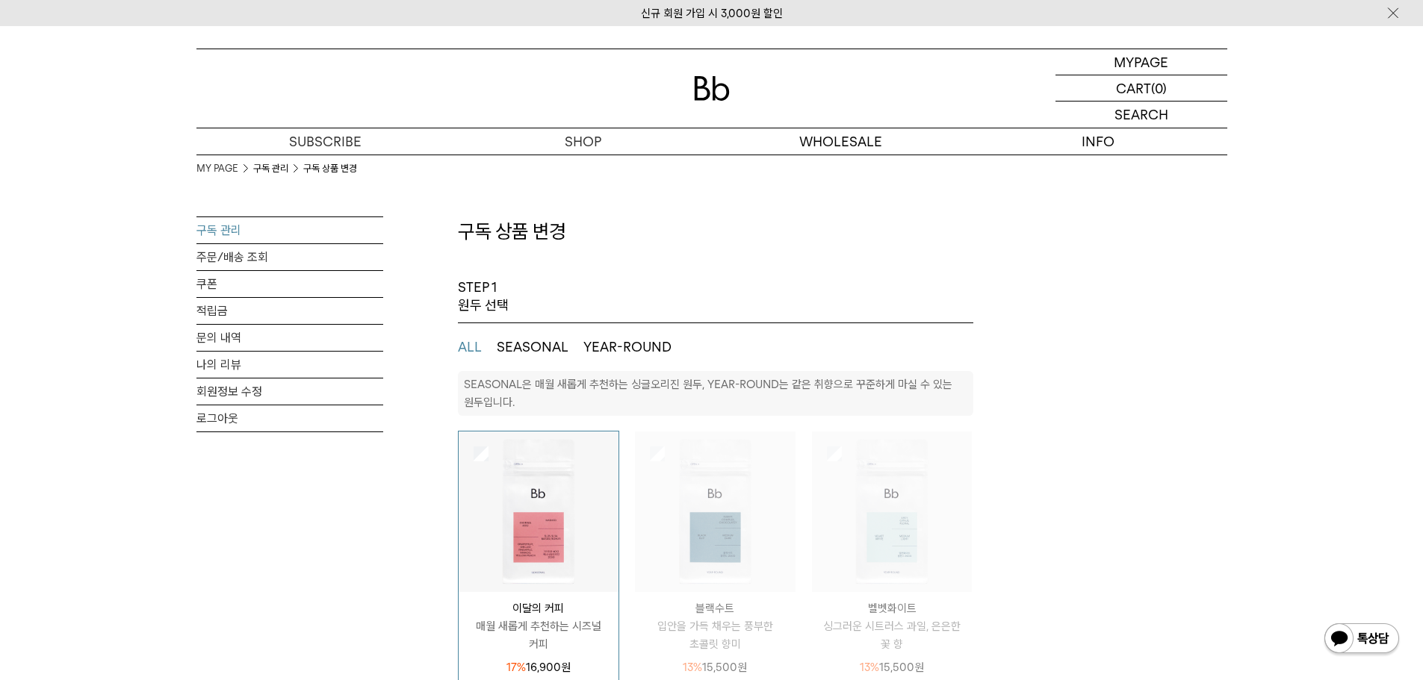
click at [626, 358] on ul "ALL SEASONAL YEAR-ROUND" at bounding box center [715, 347] width 515 height 48
select select "**"
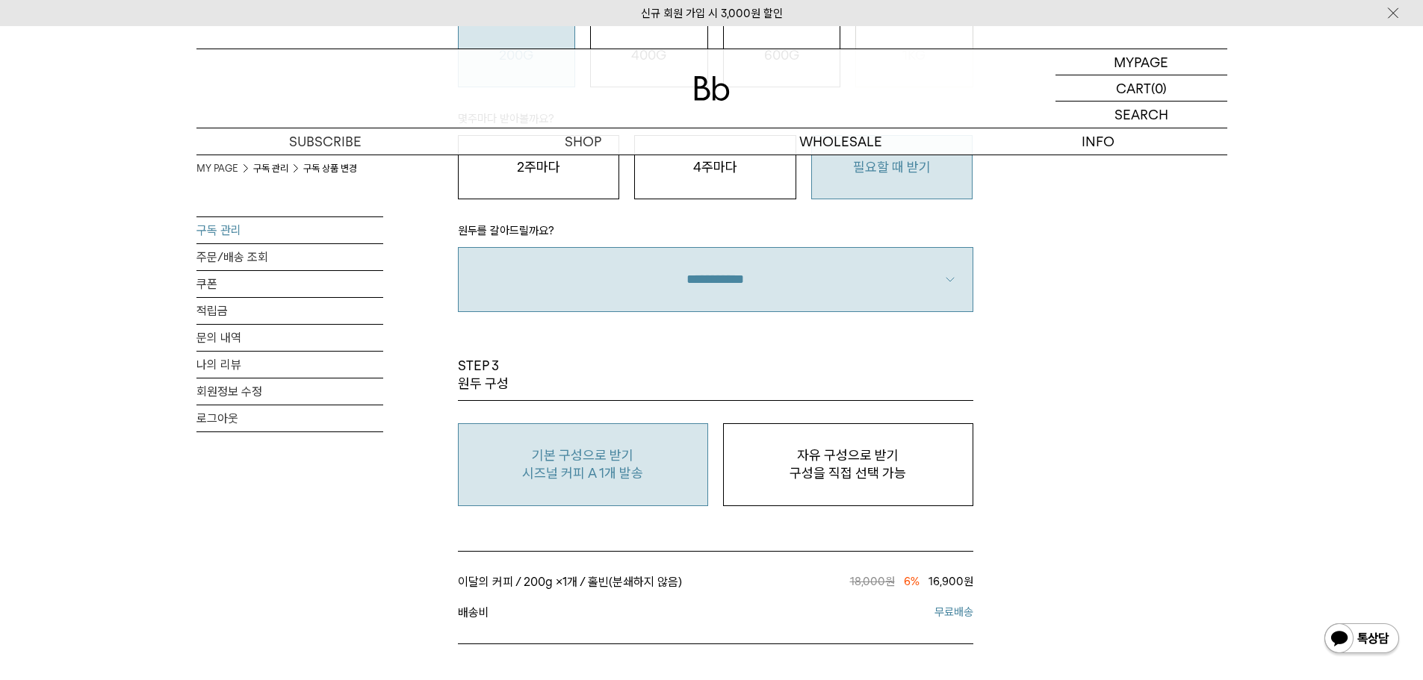
scroll to position [671, 0]
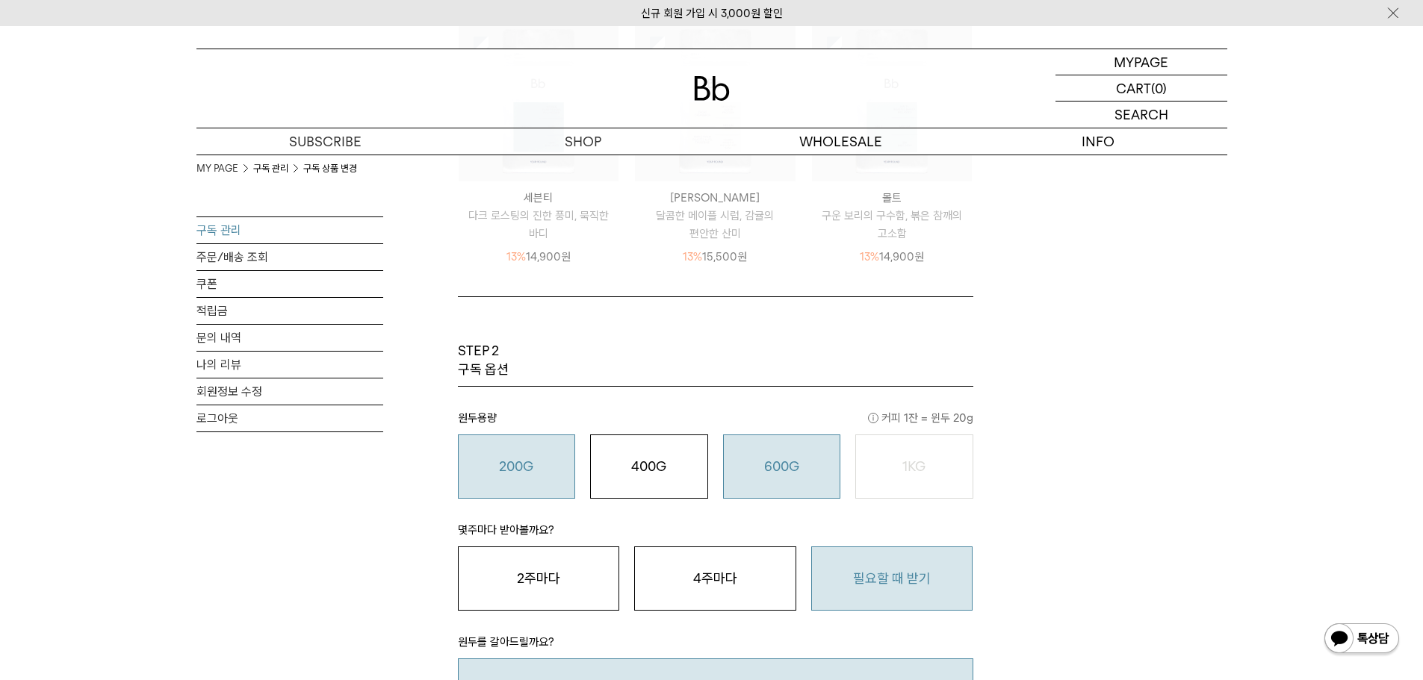
click at [799, 438] on button "600G 43,000 원" at bounding box center [782, 467] width 118 height 64
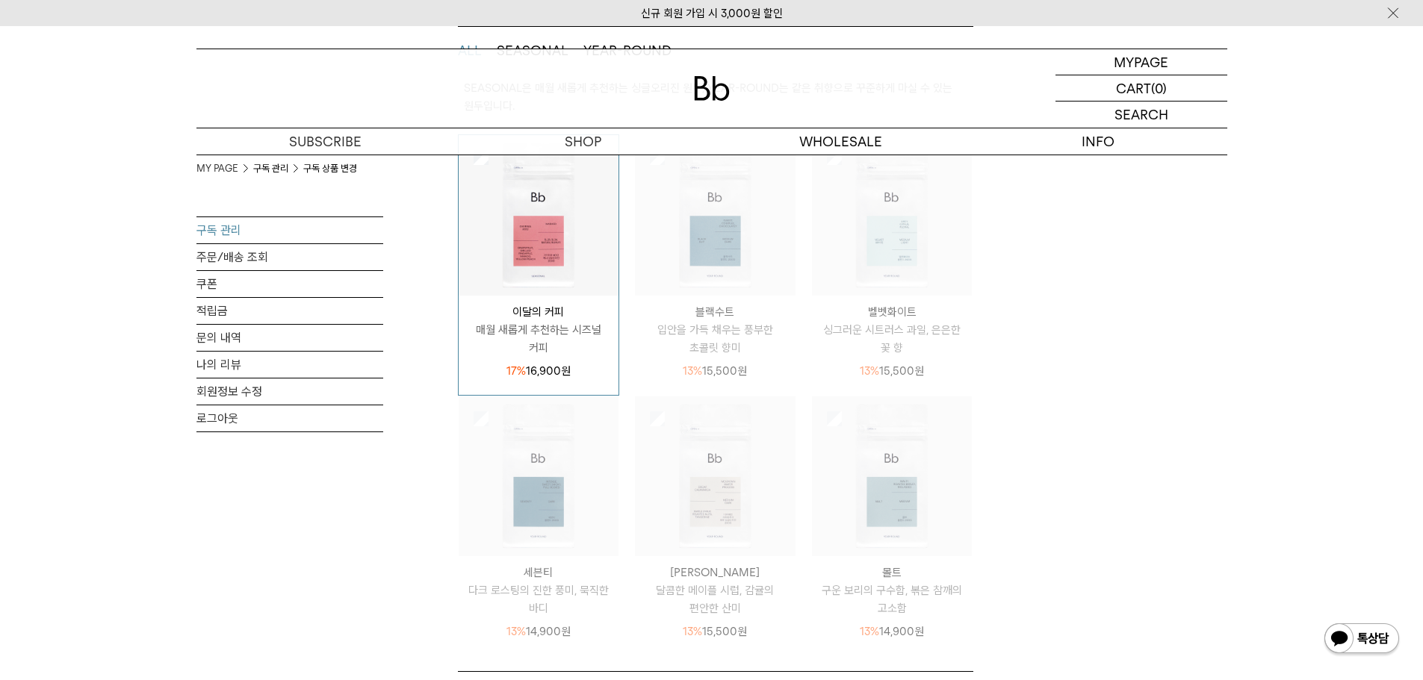
scroll to position [267, 0]
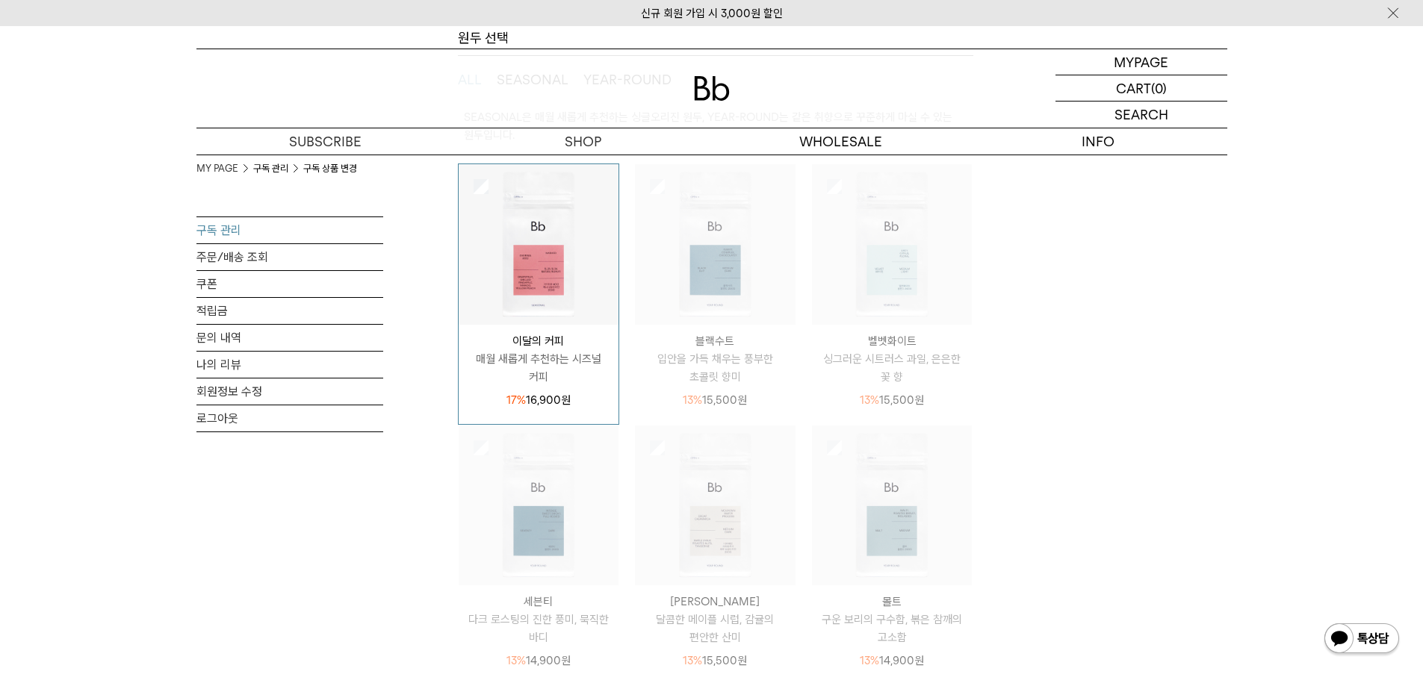
click at [229, 238] on link "구독 관리" at bounding box center [289, 230] width 187 height 26
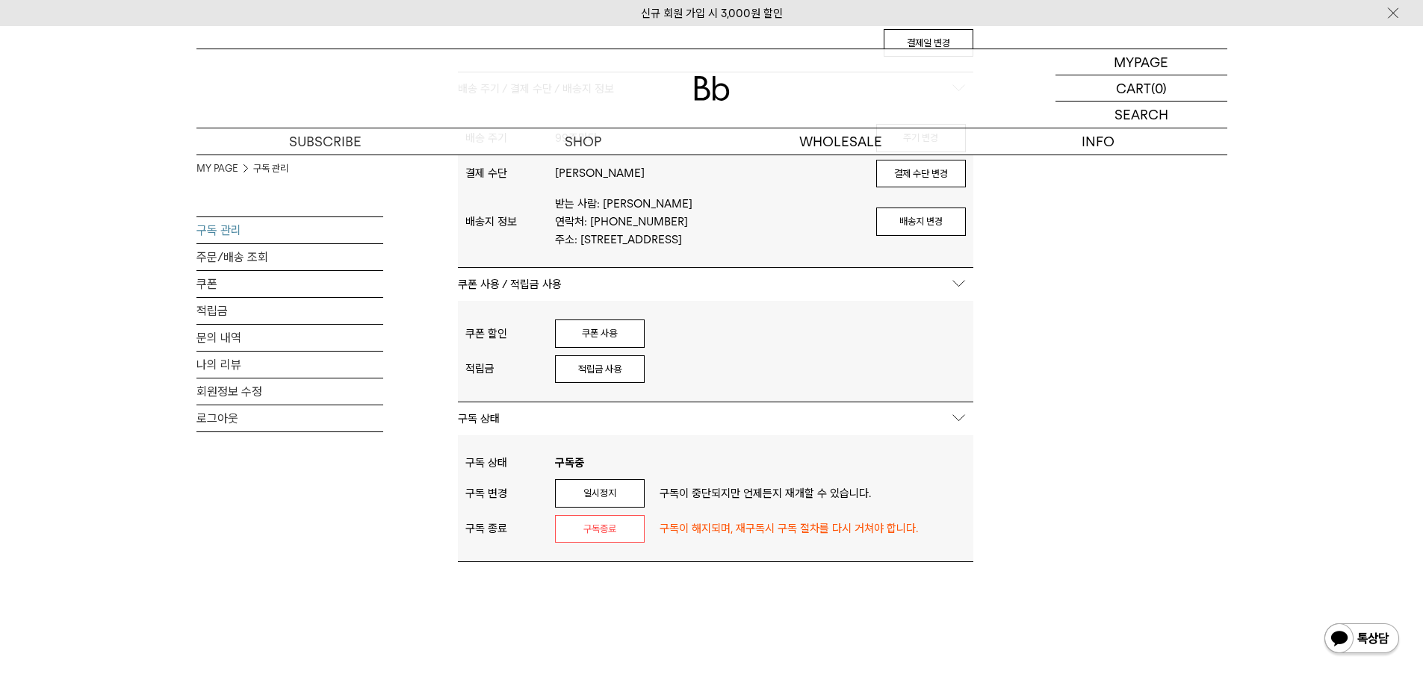
scroll to position [399, 0]
click at [588, 323] on button "쿠폰 사용" at bounding box center [600, 330] width 90 height 28
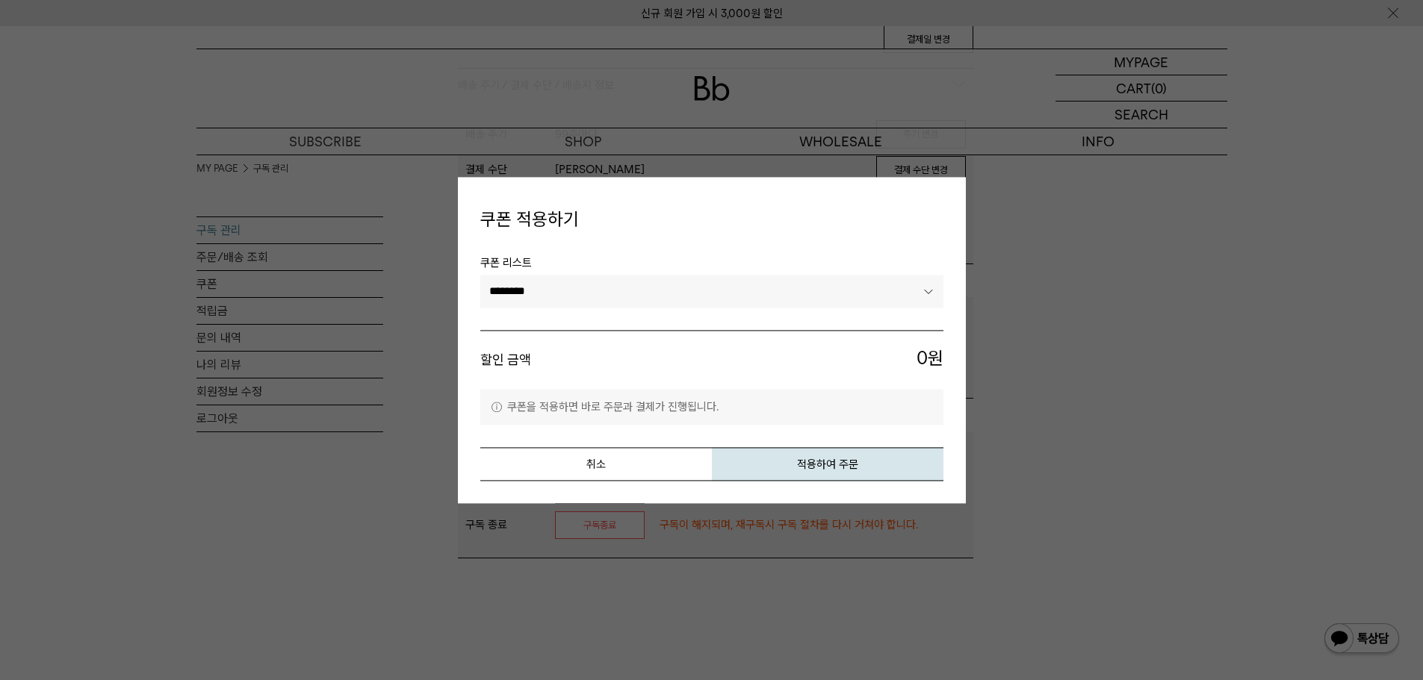
click at [679, 274] on span "쿠폰 리스트" at bounding box center [711, 265] width 463 height 21
click at [677, 285] on select "******** ********" at bounding box center [711, 292] width 463 height 33
select select "*******"
click at [480, 276] on select "******** ********" at bounding box center [711, 292] width 463 height 33
click at [630, 456] on button "취소" at bounding box center [595, 464] width 231 height 34
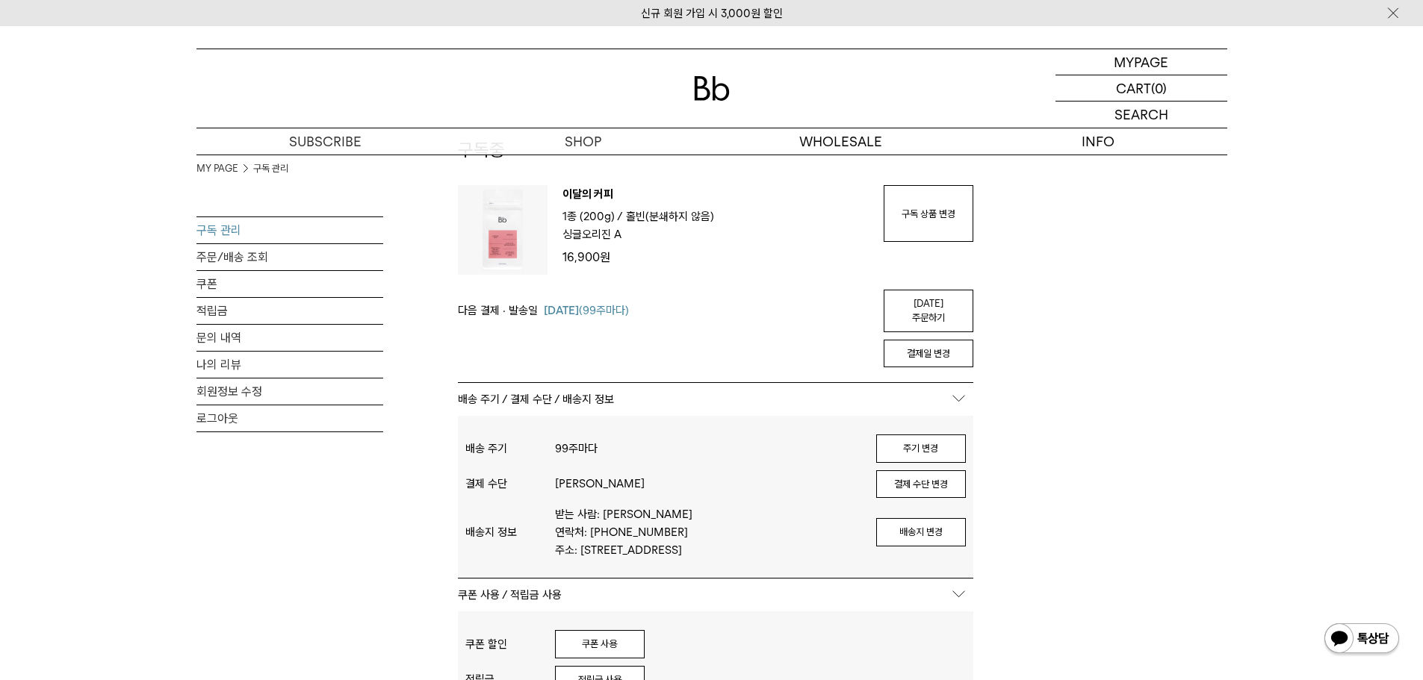
scroll to position [0, 0]
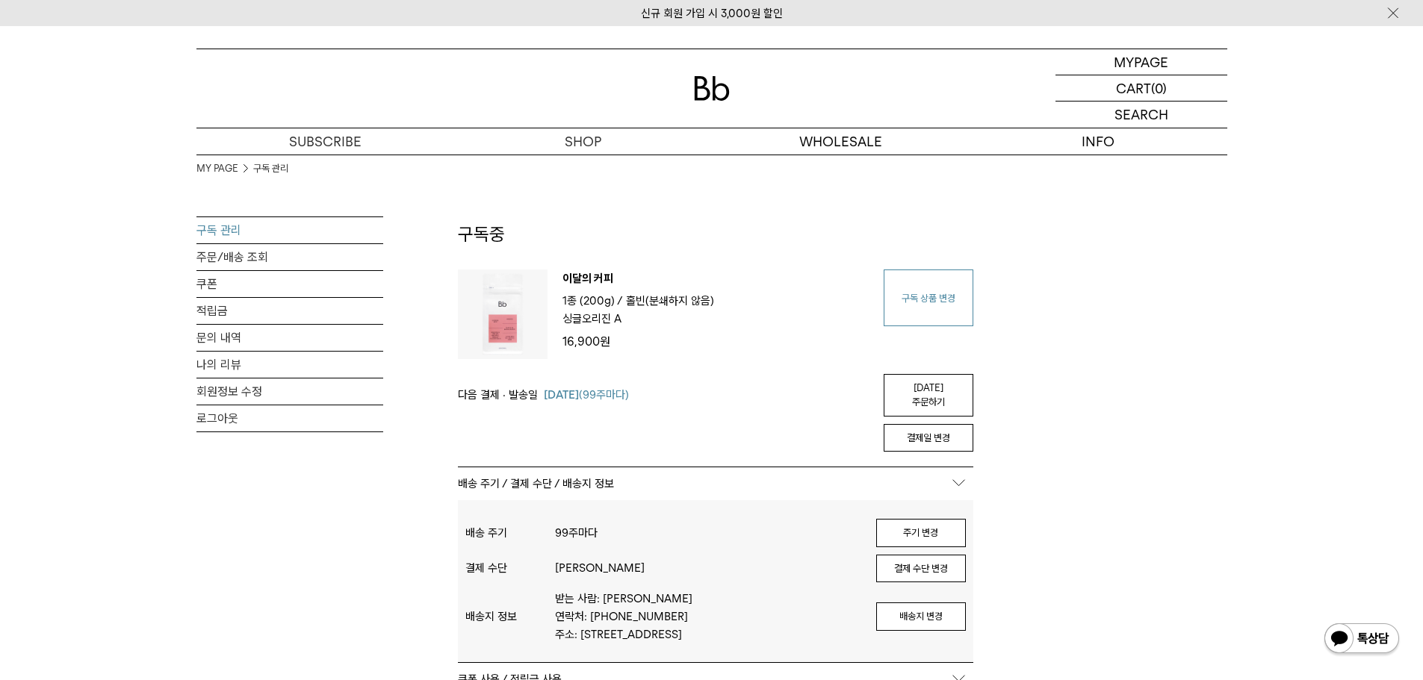
click at [927, 308] on link "구독 상품 변경" at bounding box center [928, 298] width 90 height 57
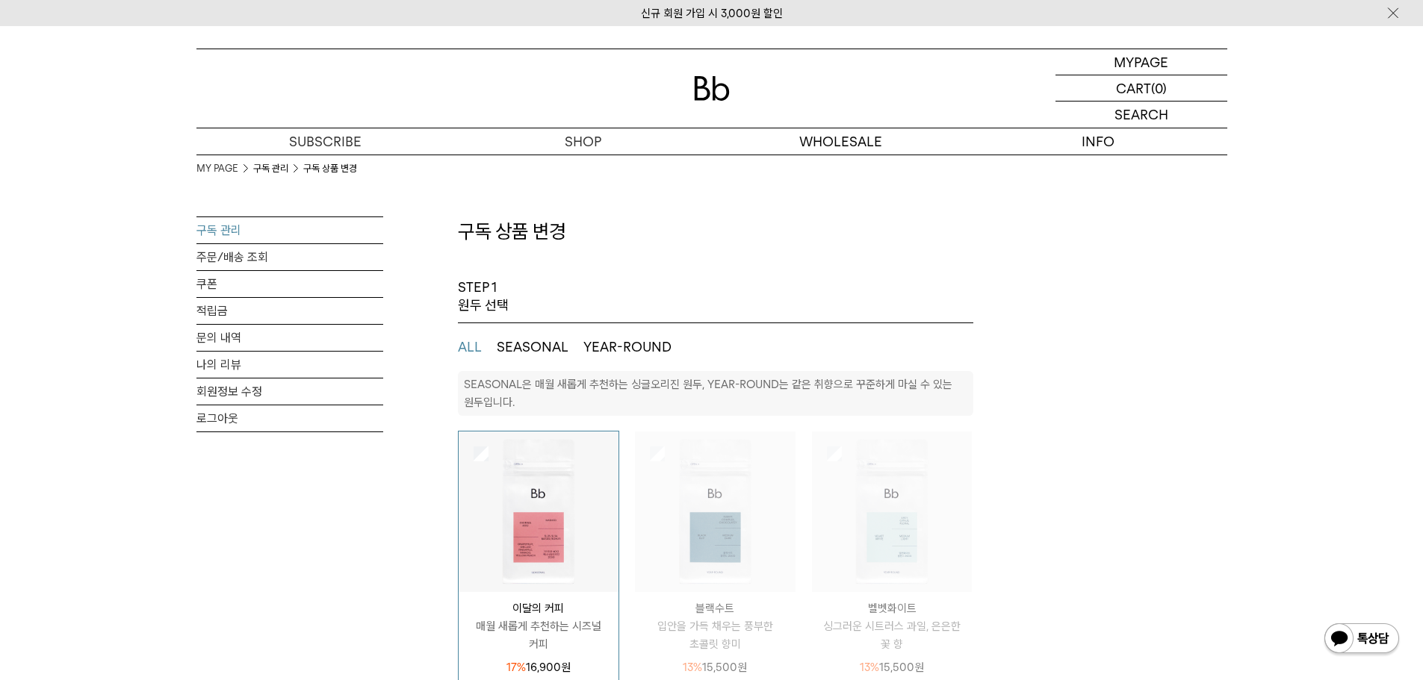
select select "**"
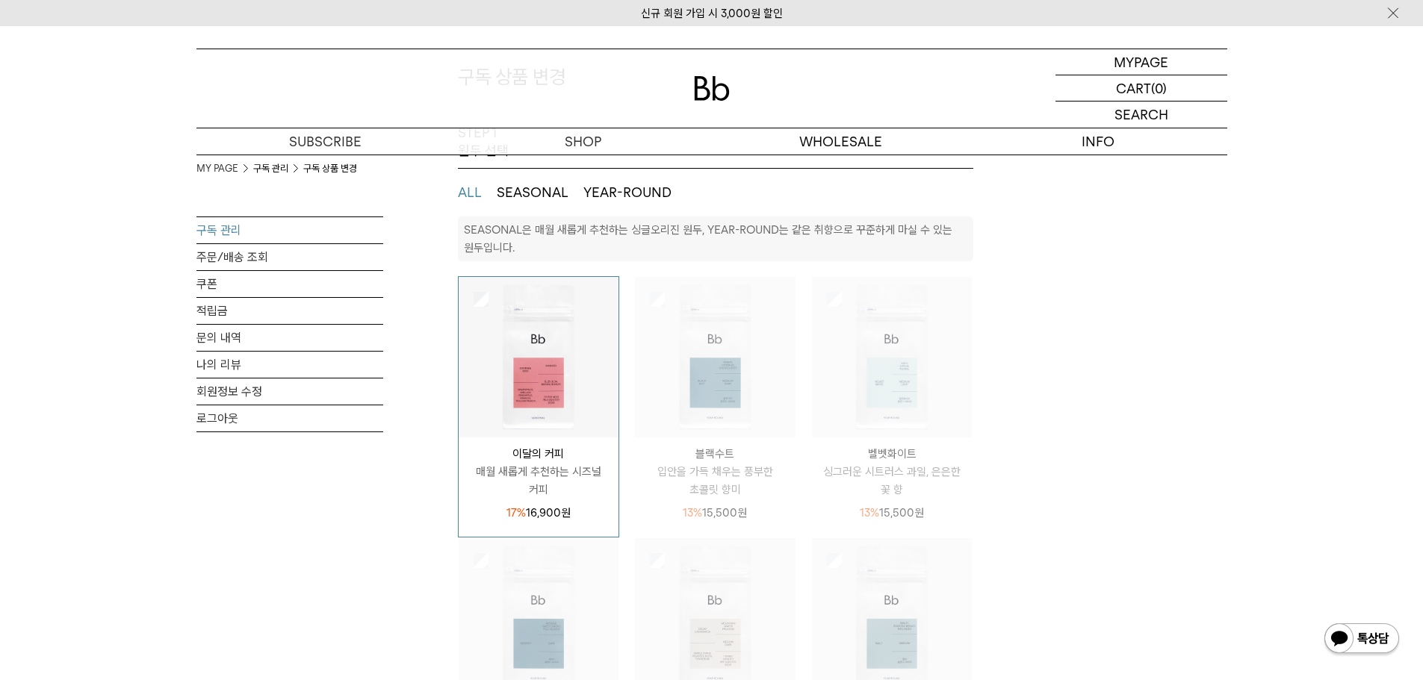
scroll to position [8, 0]
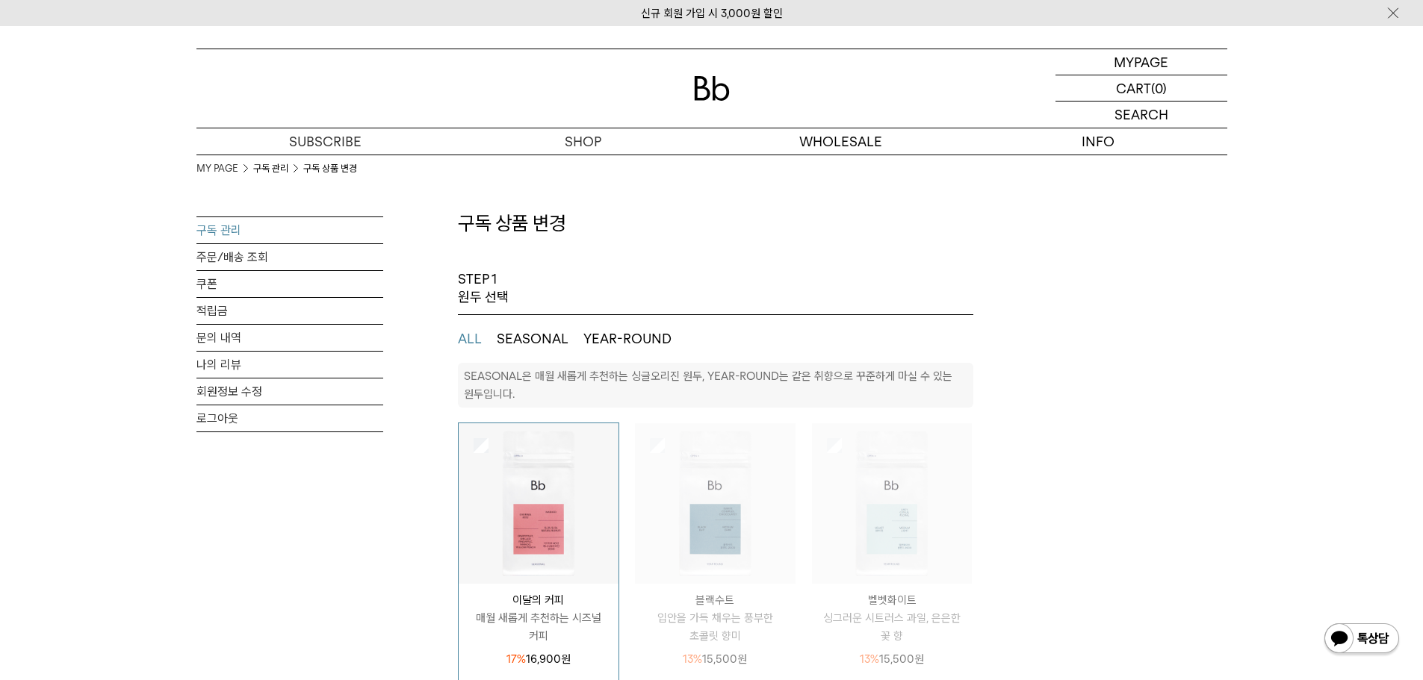
click at [620, 334] on button "YEAR-ROUND" at bounding box center [627, 339] width 88 height 18
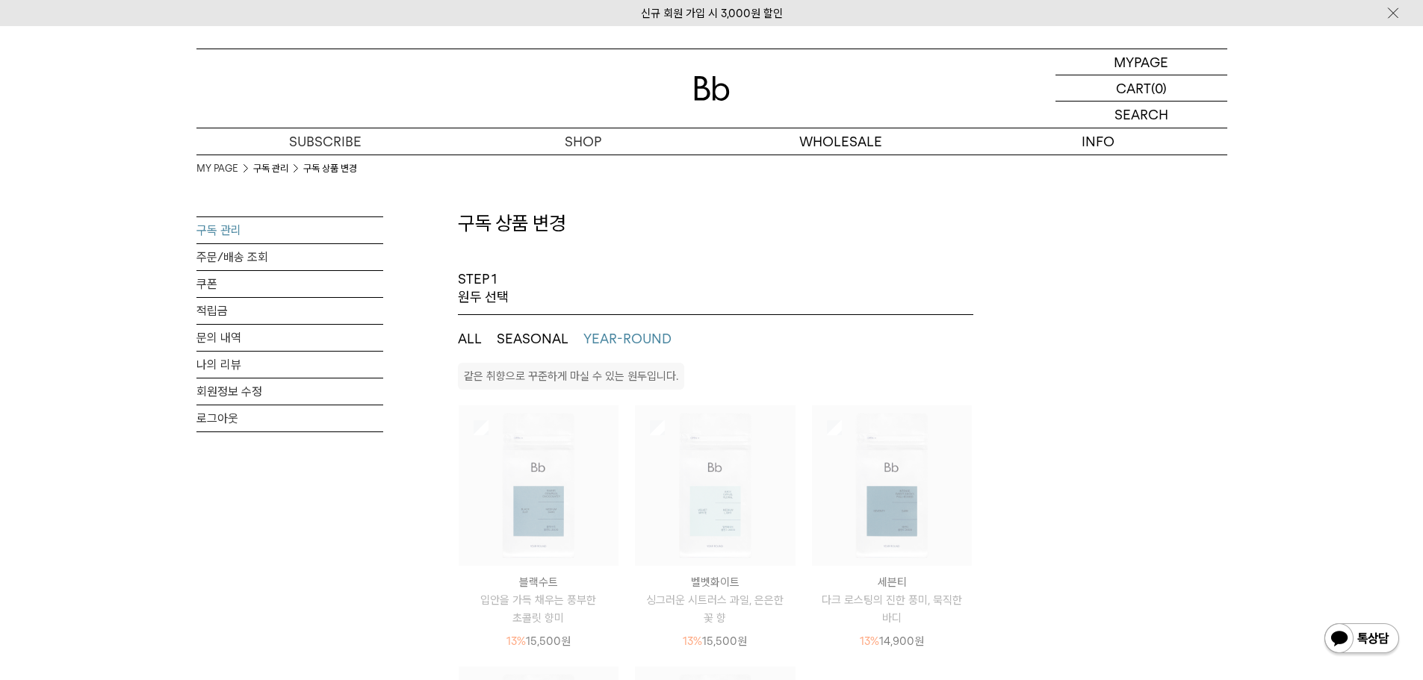
click at [543, 336] on button "SEASONAL" at bounding box center [533, 339] width 72 height 18
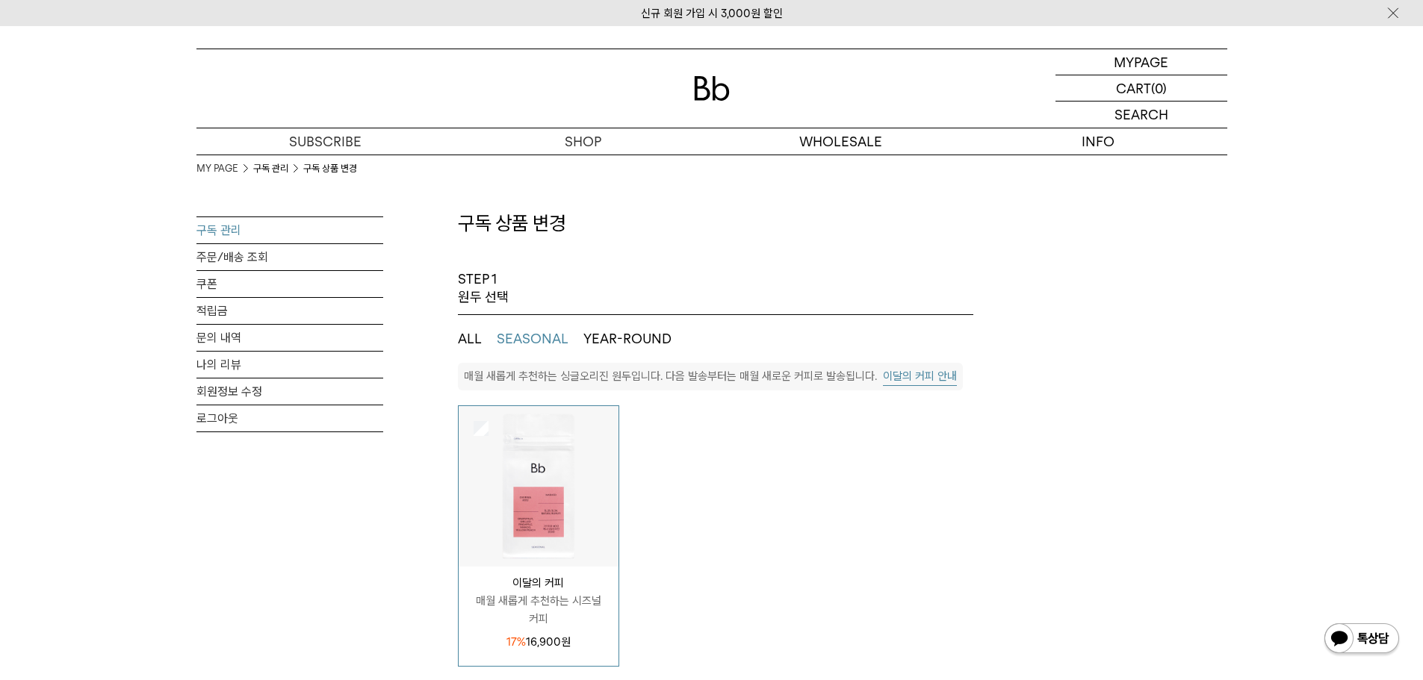
click at [477, 338] on button "ALL" at bounding box center [470, 339] width 24 height 18
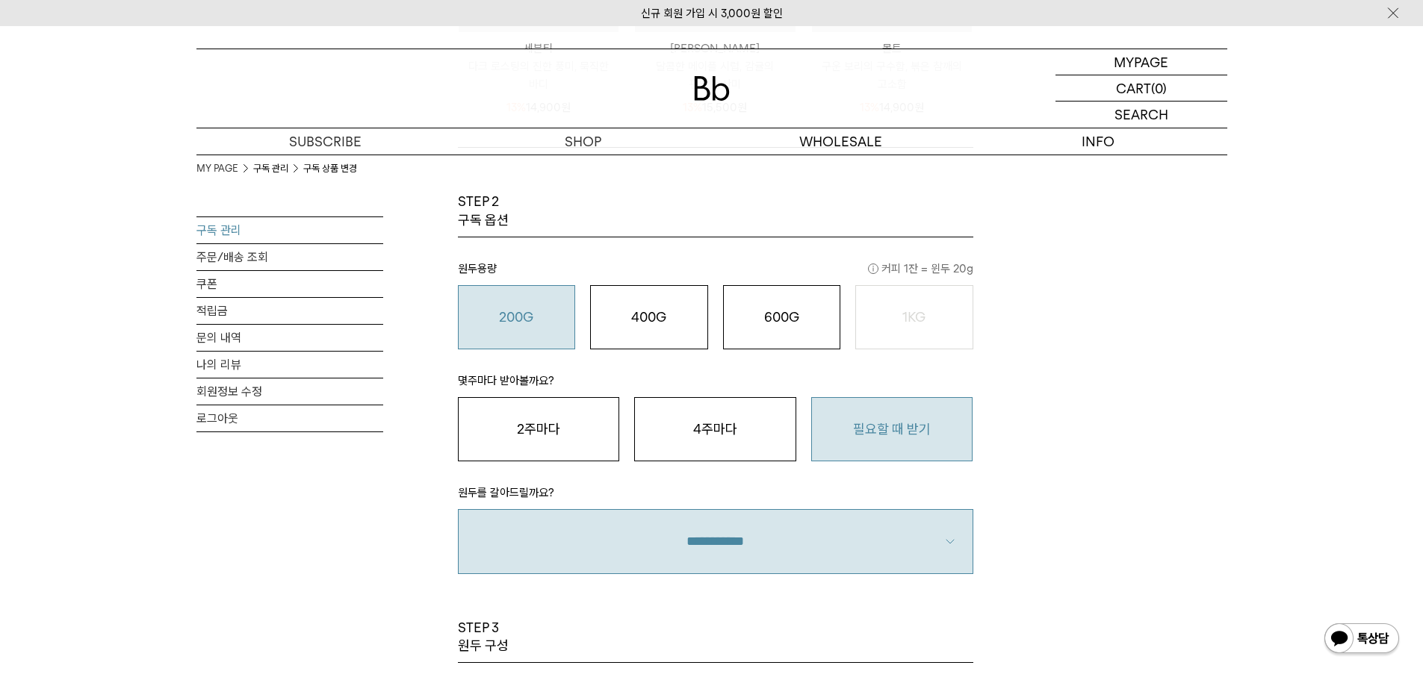
scroll to position [860, 0]
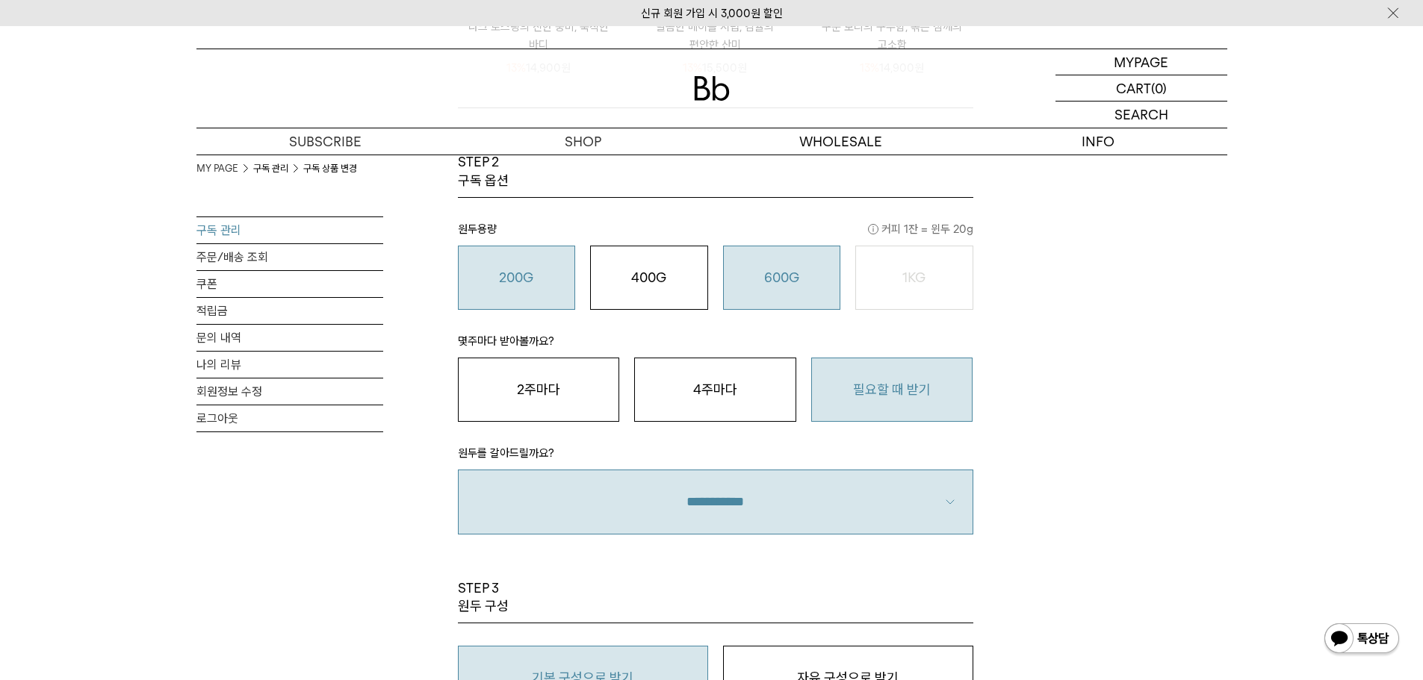
click at [824, 284] on div "600G 43,000 원" at bounding box center [782, 278] width 102 height 18
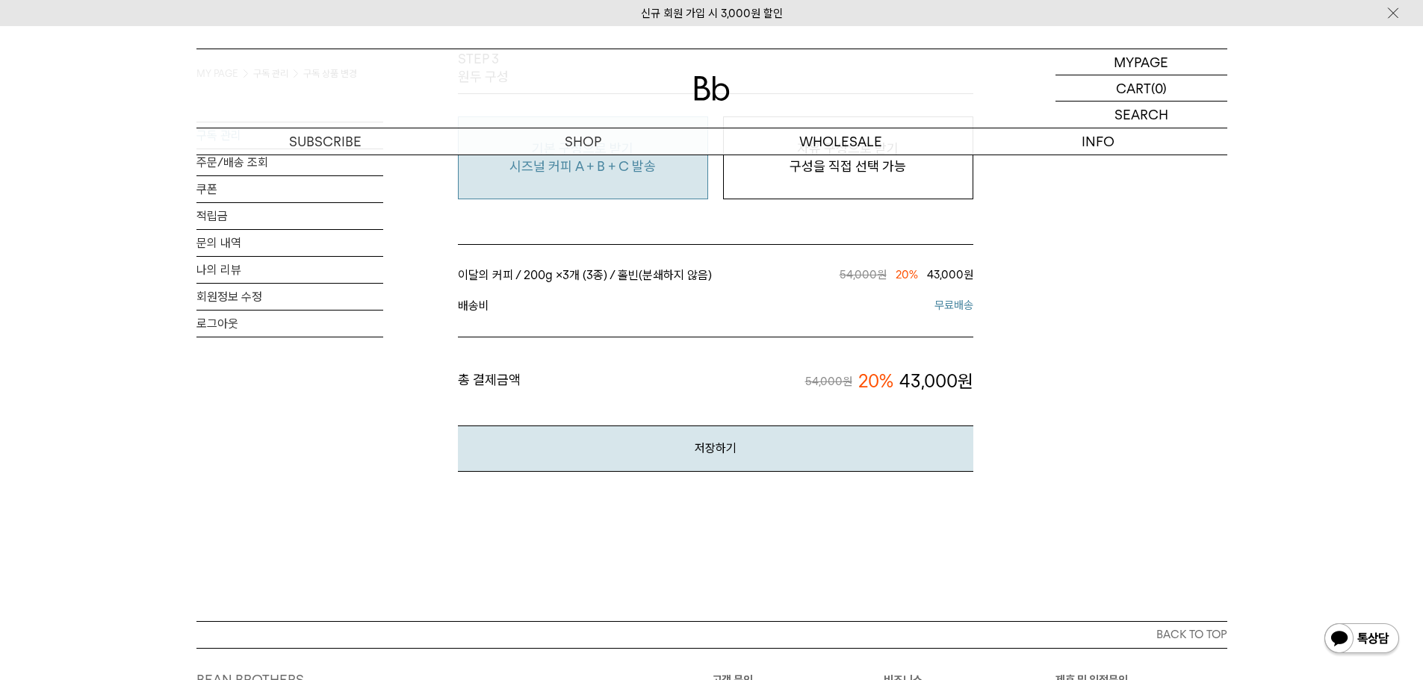
scroll to position [1393, 0]
click at [895, 447] on button "저장하기" at bounding box center [715, 446] width 515 height 46
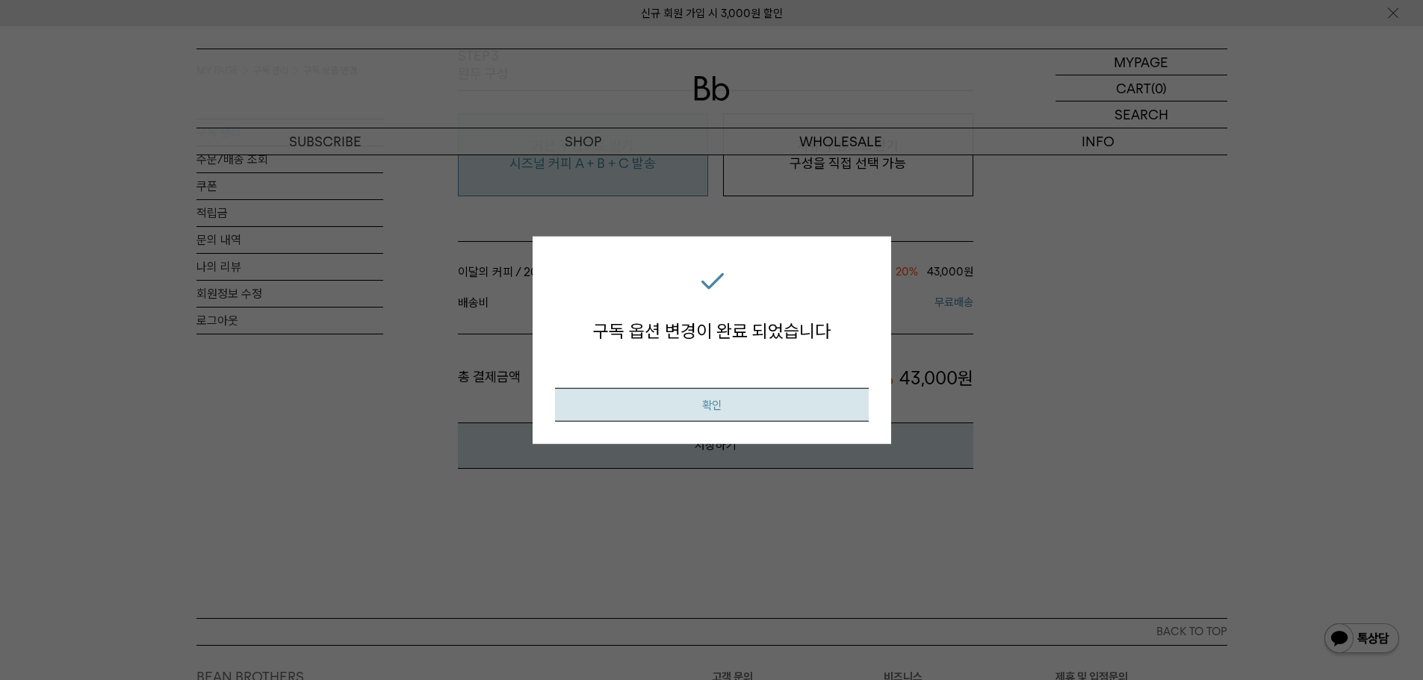
click at [778, 400] on button "확인" at bounding box center [712, 405] width 314 height 34
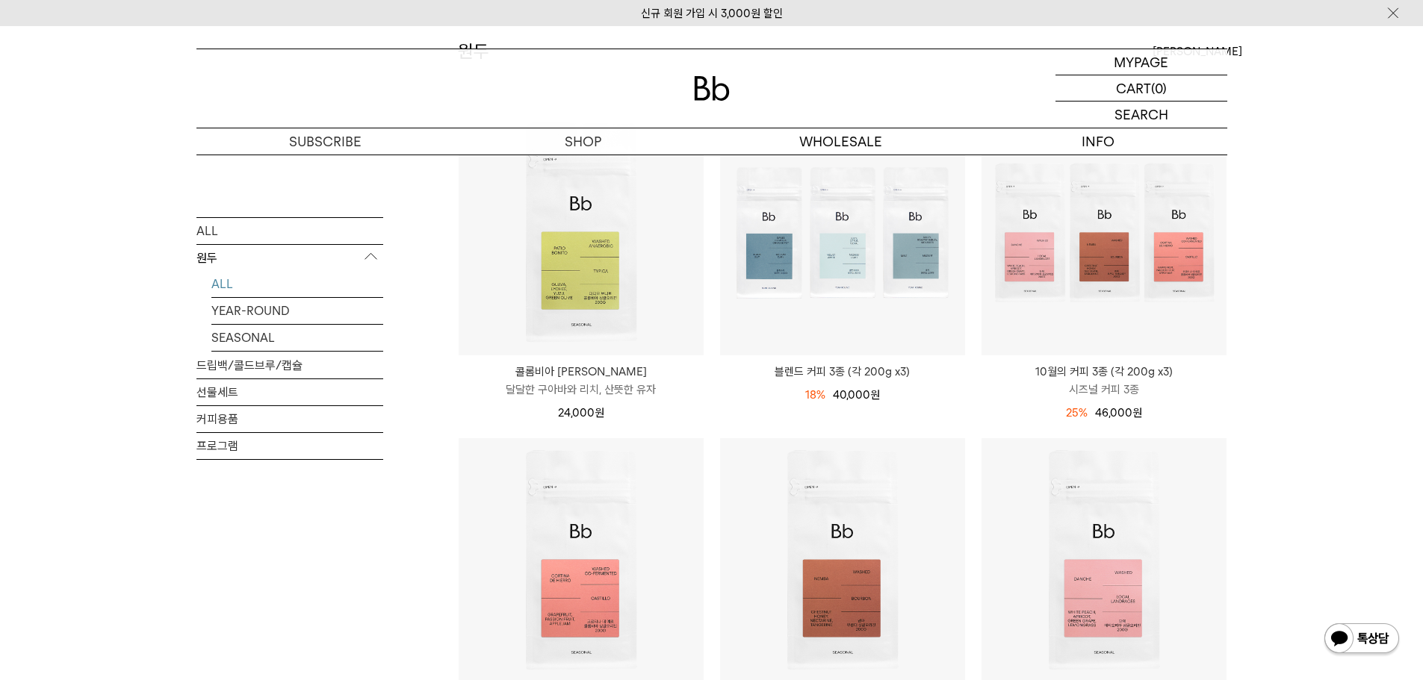
scroll to position [187, 0]
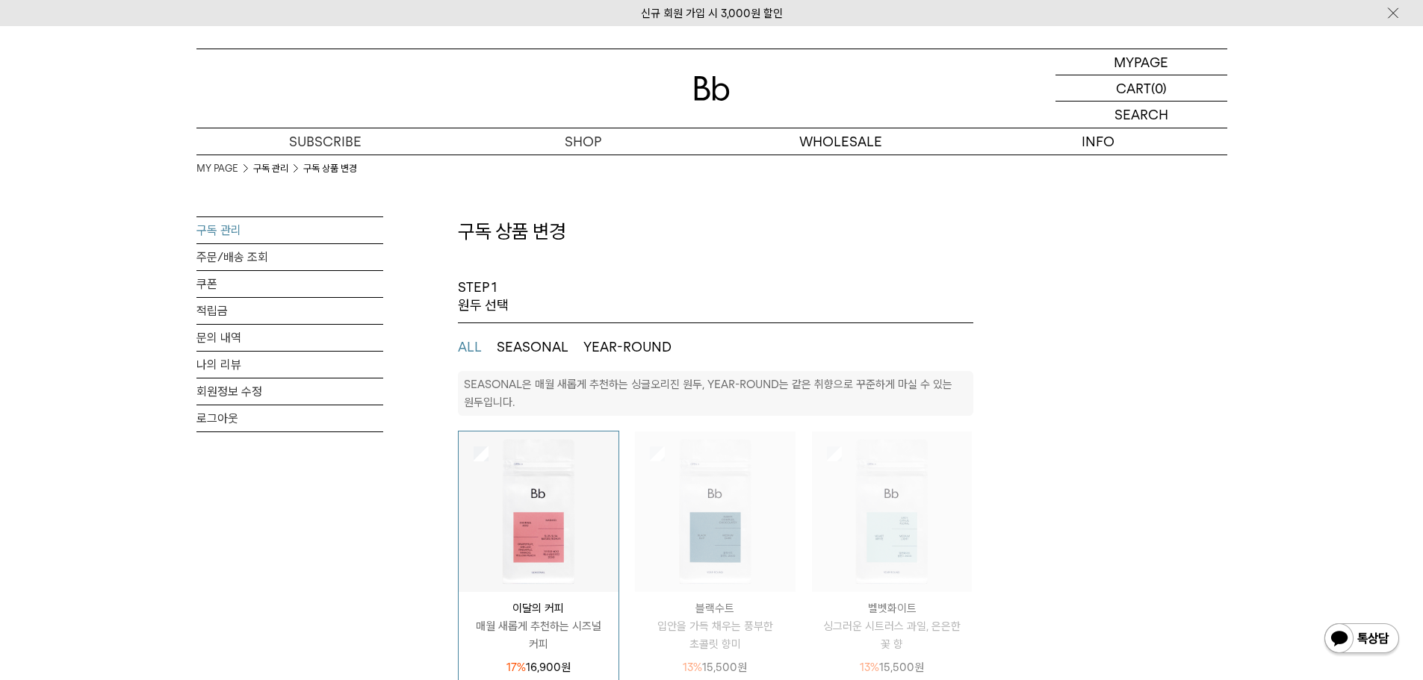
select select "**"
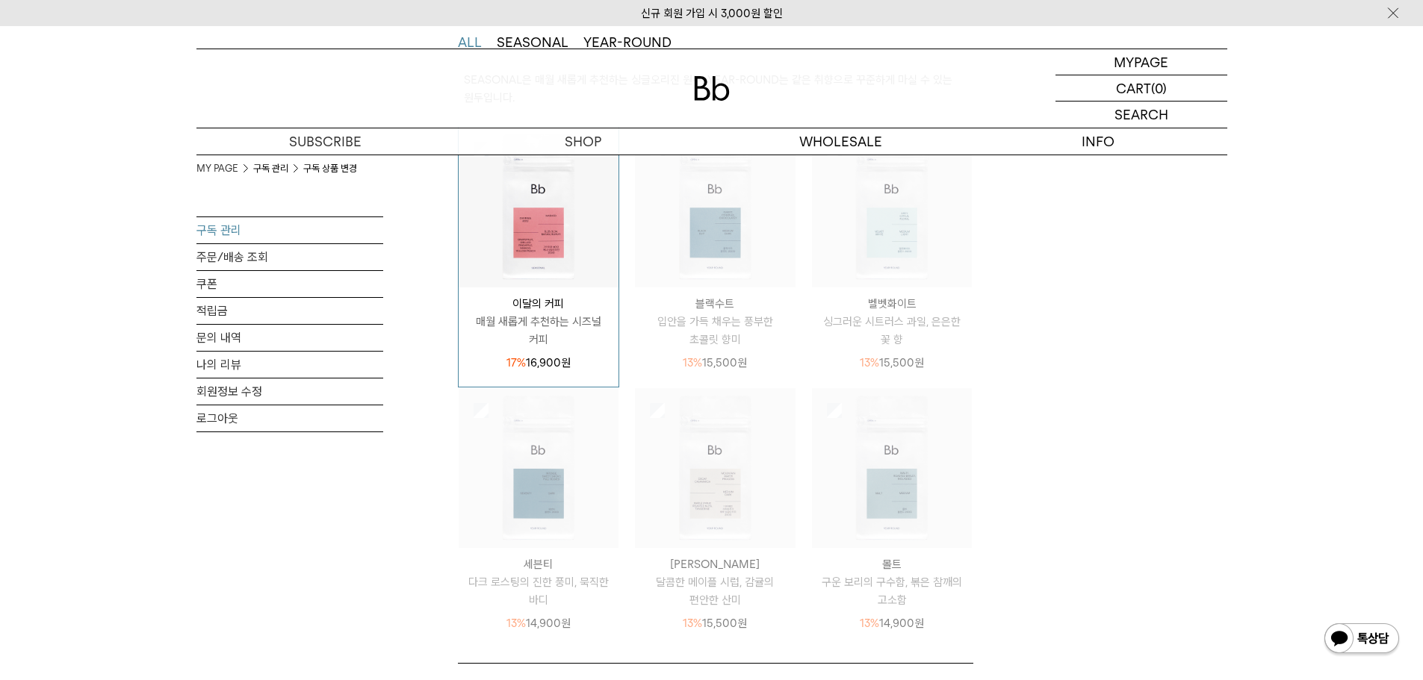
scroll to position [286, 0]
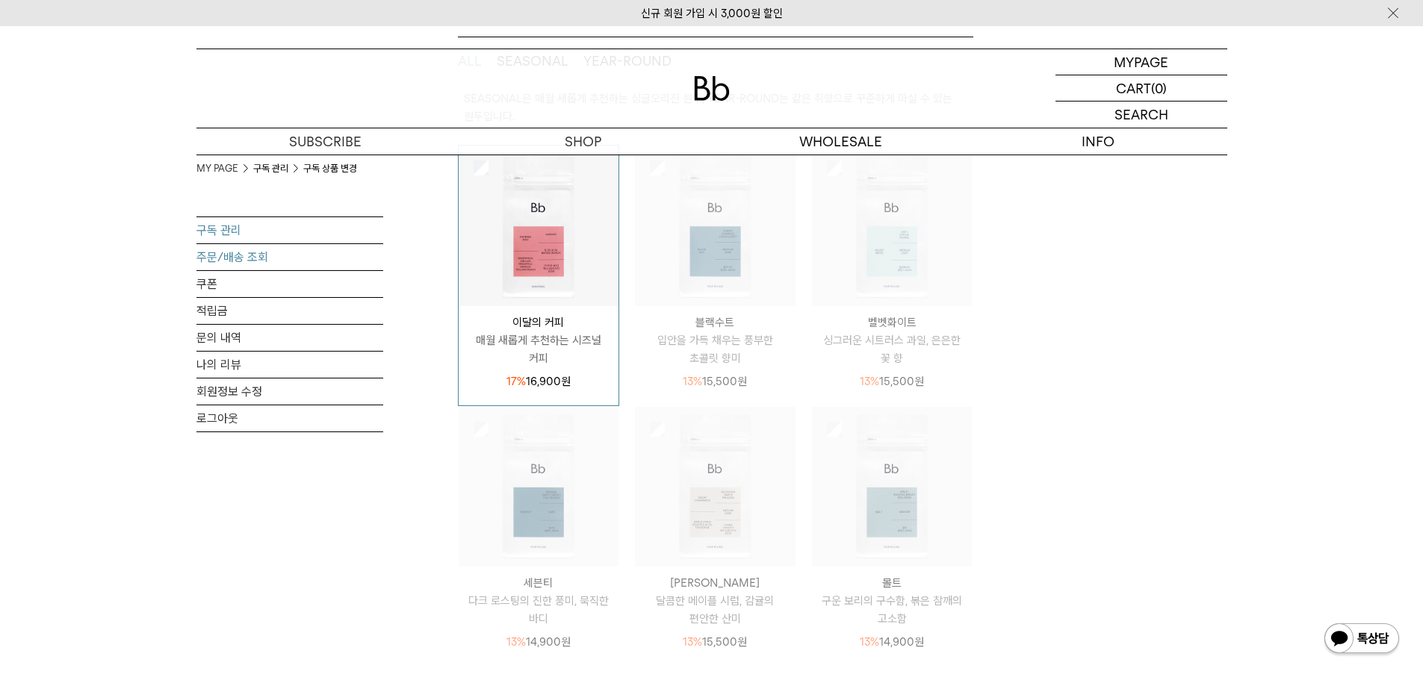
click at [230, 261] on link "주문/배송 조회" at bounding box center [289, 257] width 187 height 26
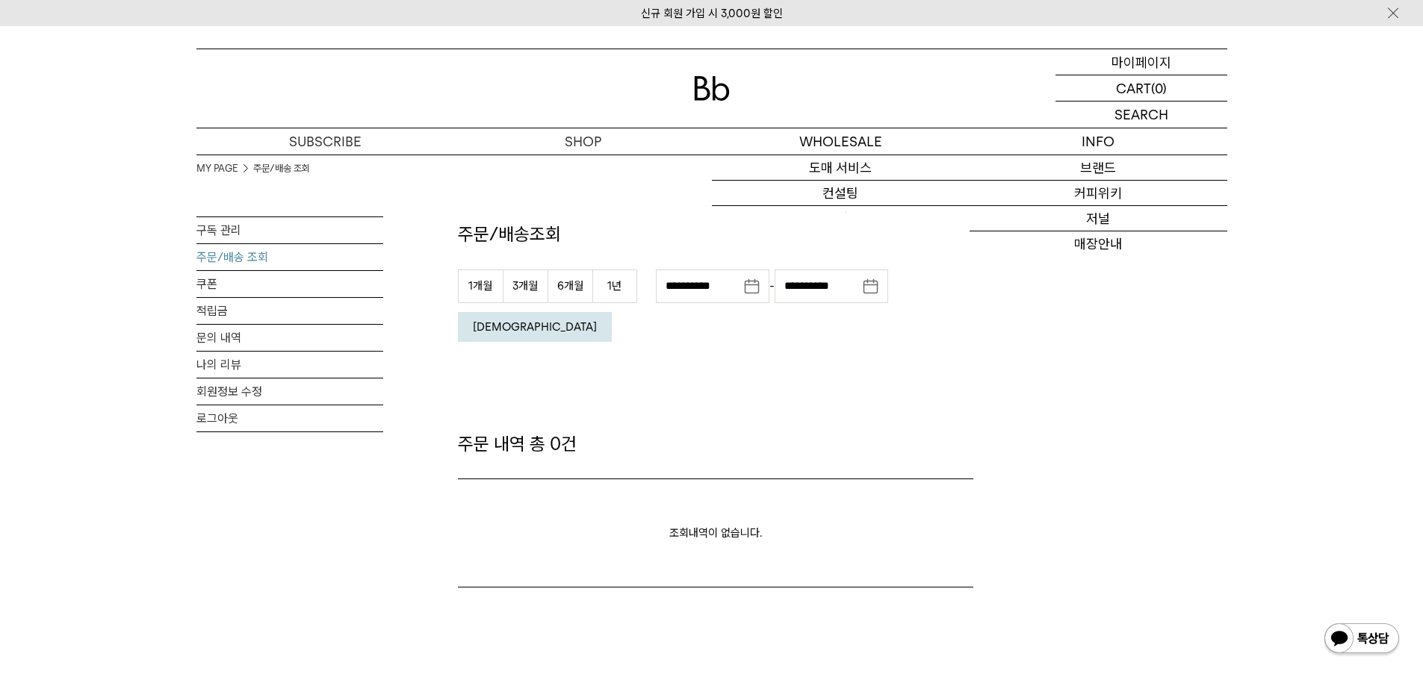
click at [1164, 58] on p "마이페이지" at bounding box center [1141, 61] width 60 height 25
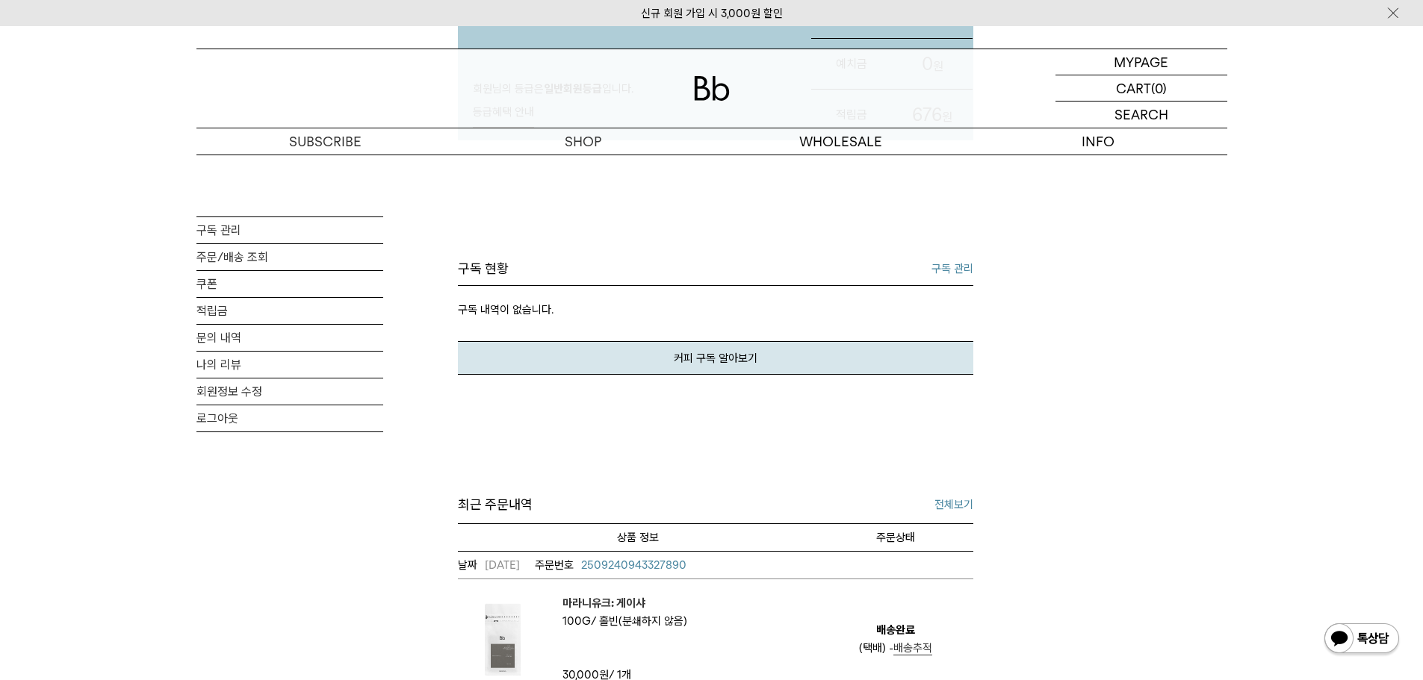
scroll to position [167, 0]
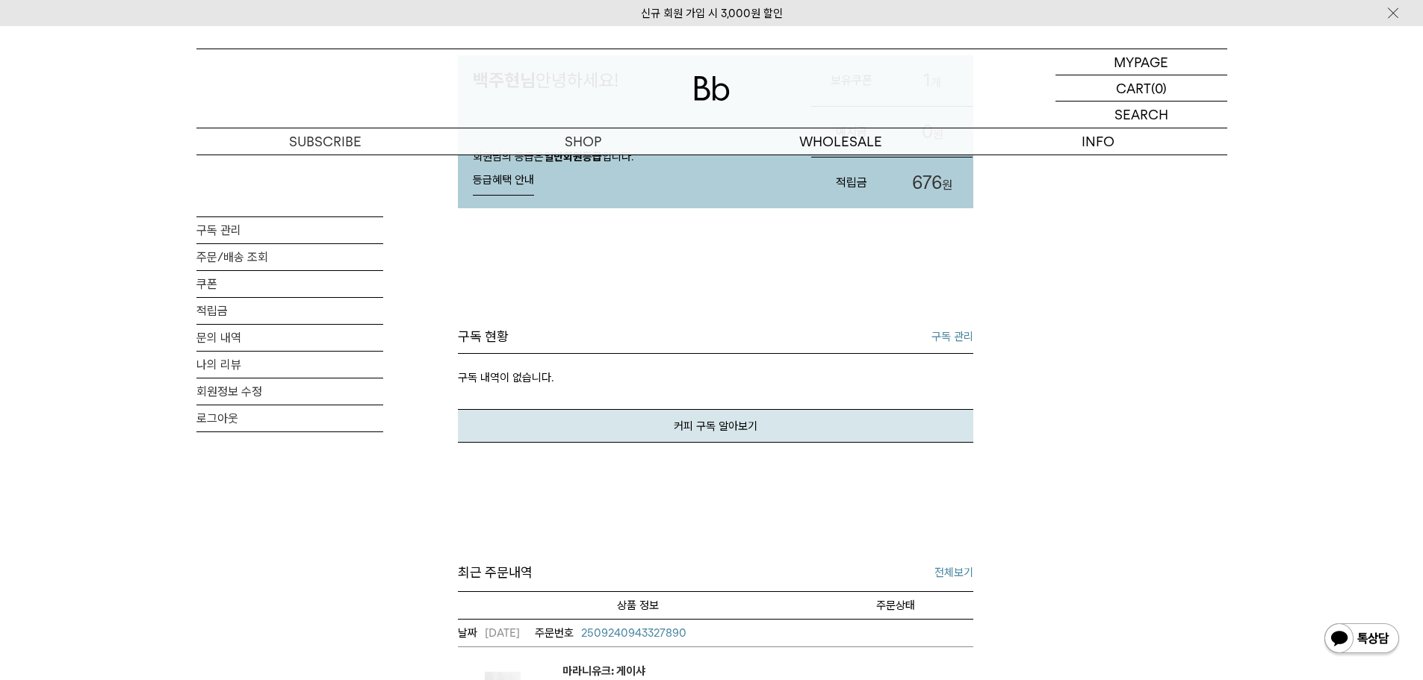
click at [947, 340] on link "구독 관리" at bounding box center [952, 337] width 42 height 18
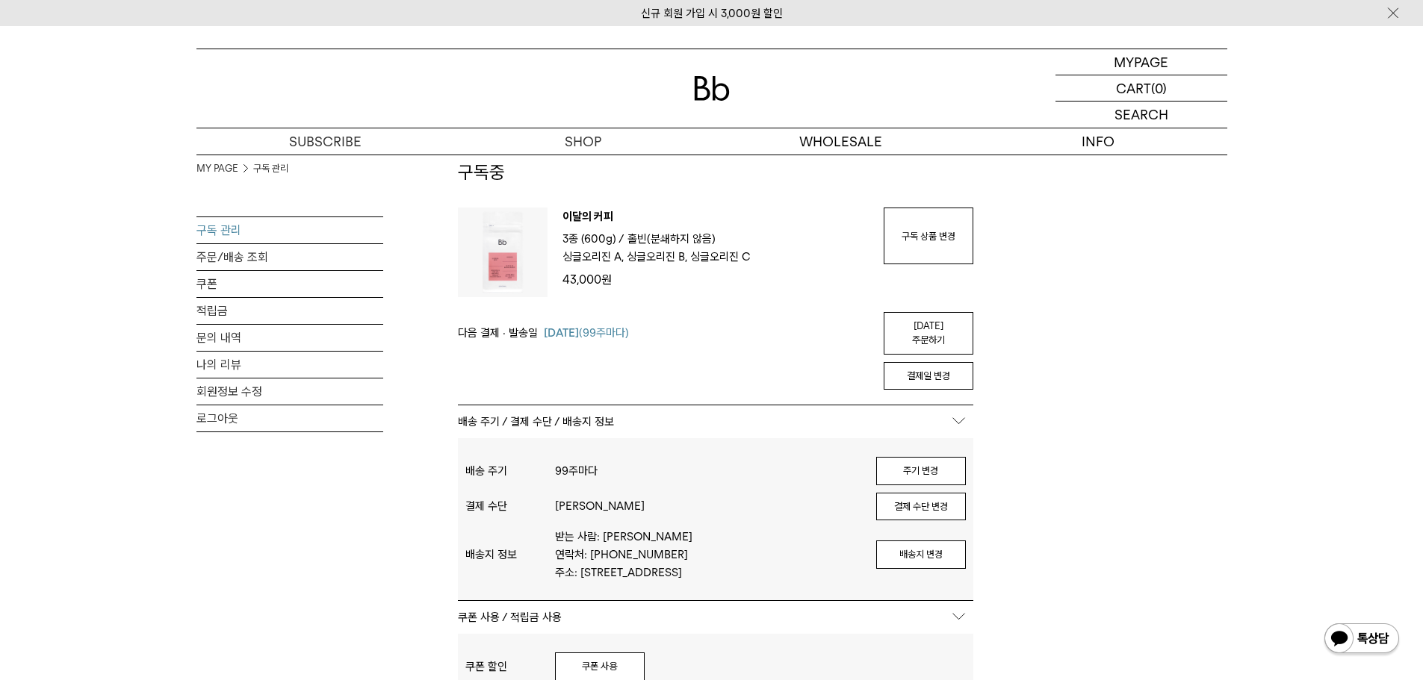
scroll to position [113, 0]
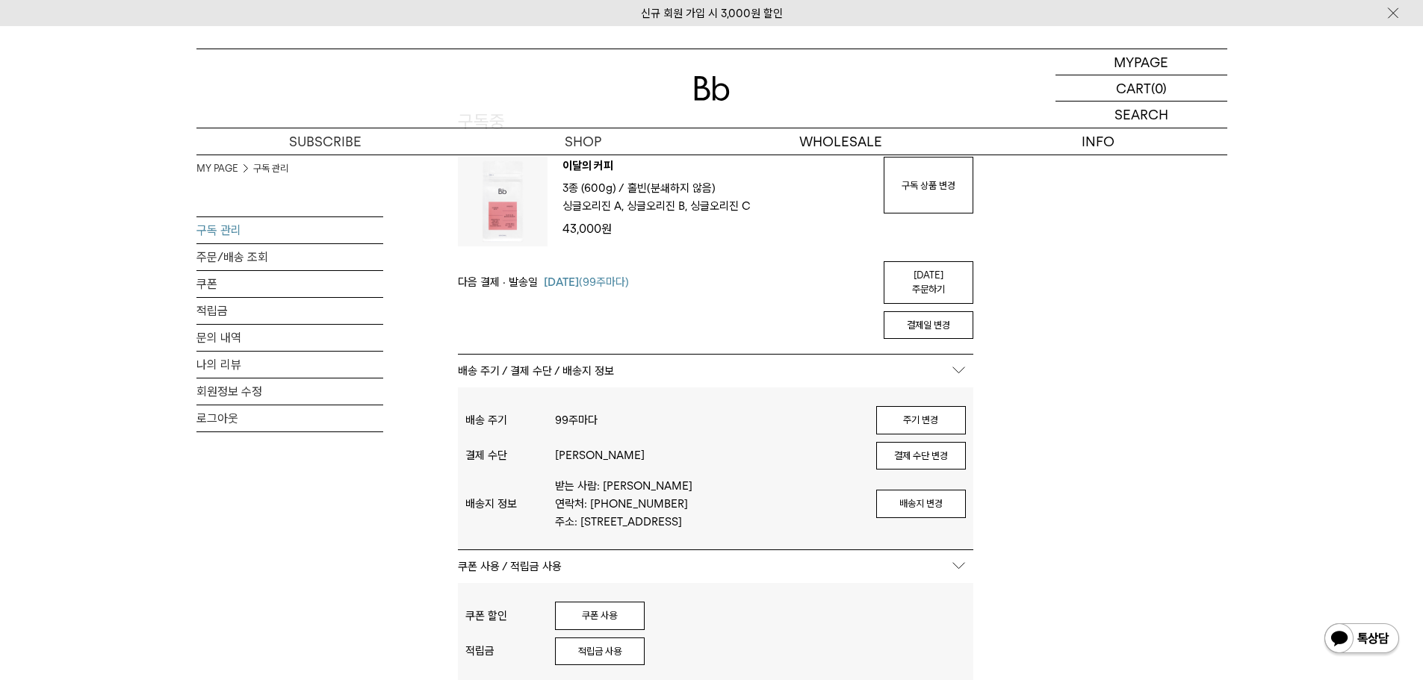
drag, startPoint x: 598, startPoint y: 602, endPoint x: 671, endPoint y: 520, distance: 110.0
click at [597, 603] on button "쿠폰 사용" at bounding box center [600, 616] width 90 height 28
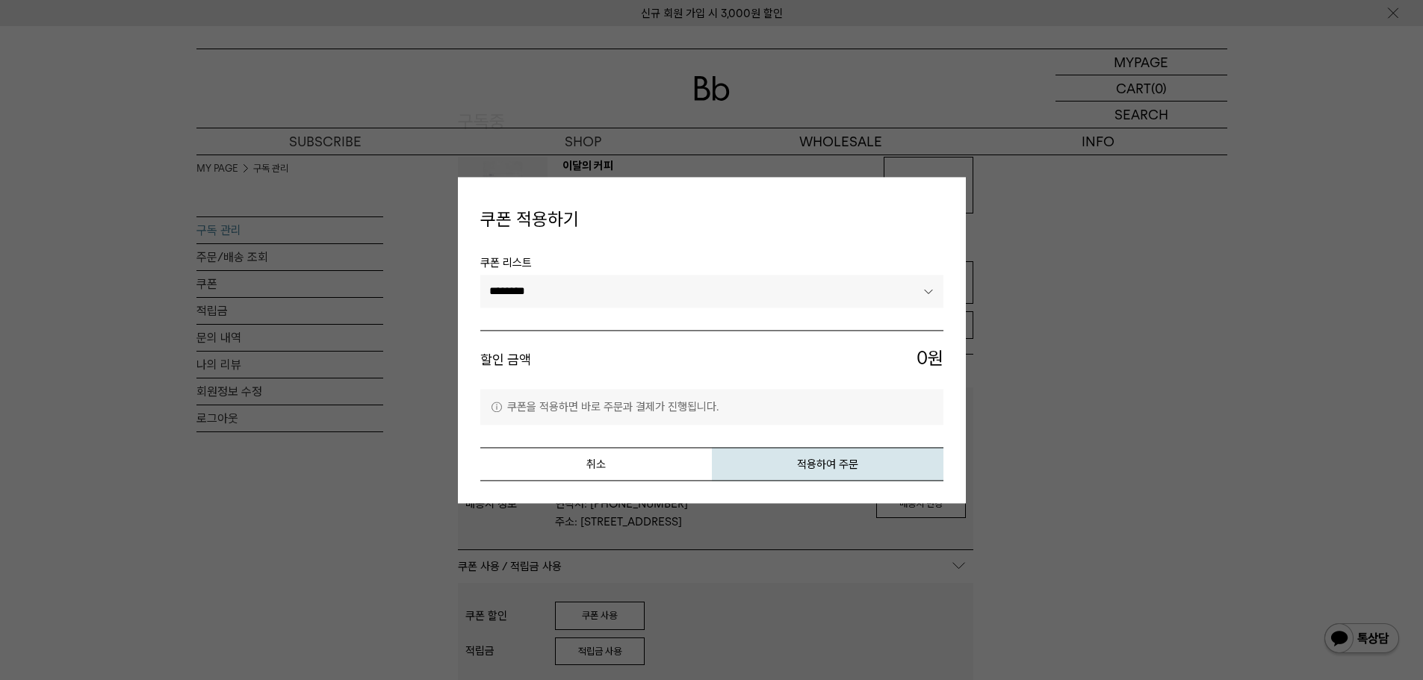
click at [616, 305] on select "******** ********" at bounding box center [711, 292] width 463 height 33
select select "*******"
click at [480, 276] on select "******** ********" at bounding box center [711, 292] width 463 height 33
click at [771, 451] on button "적용하여 주문" at bounding box center [827, 464] width 231 height 34
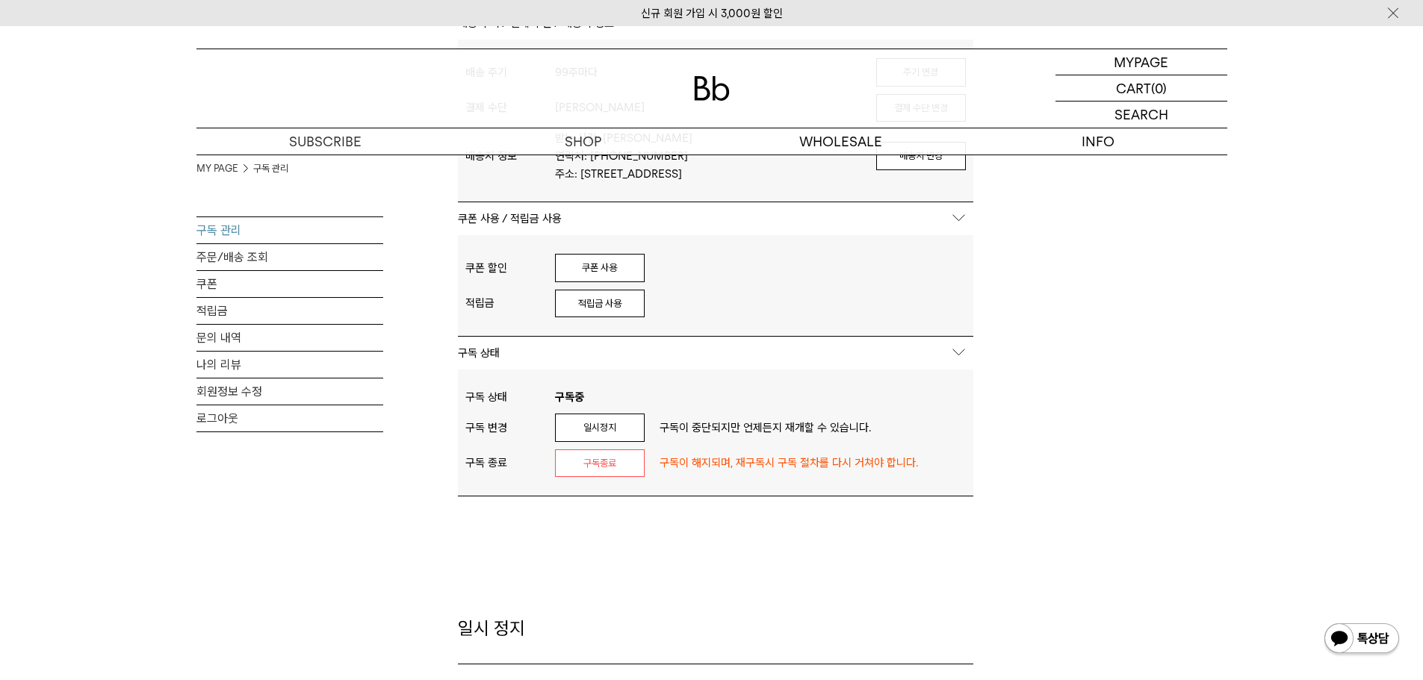
scroll to position [627, 0]
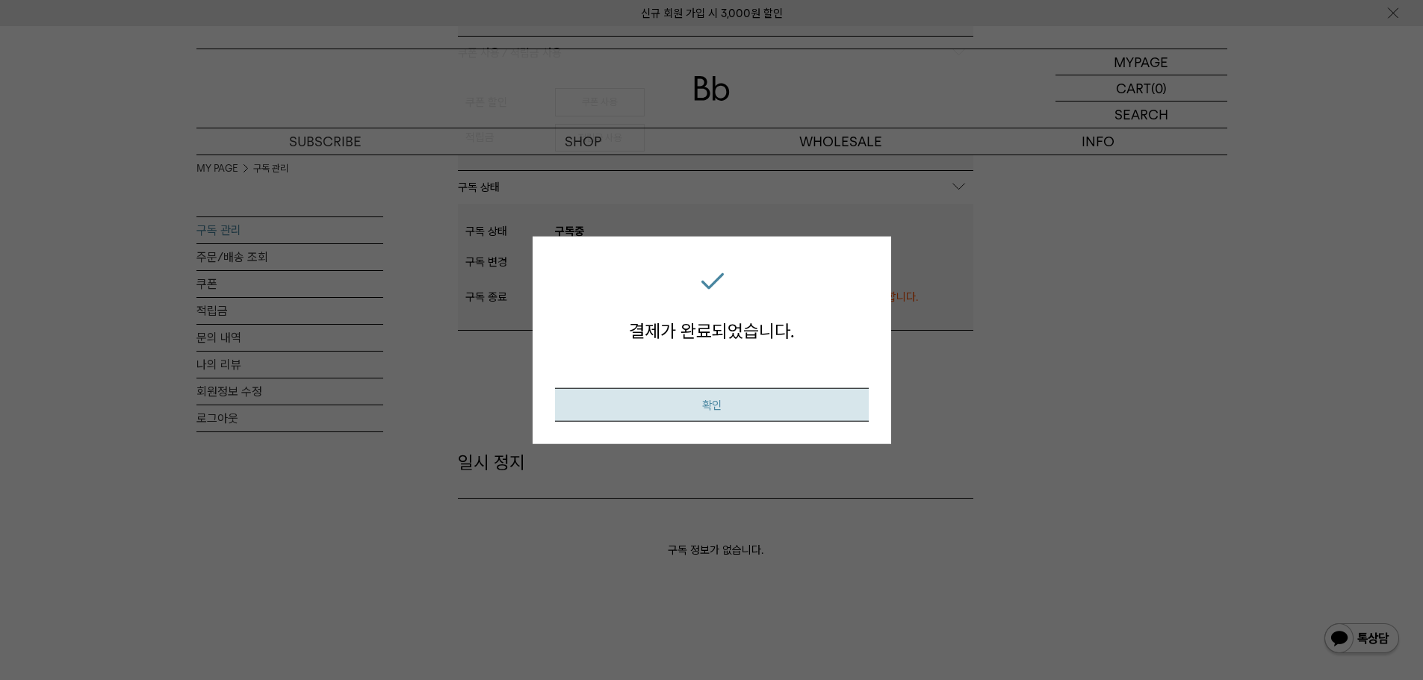
click at [717, 404] on button "확인" at bounding box center [712, 405] width 314 height 34
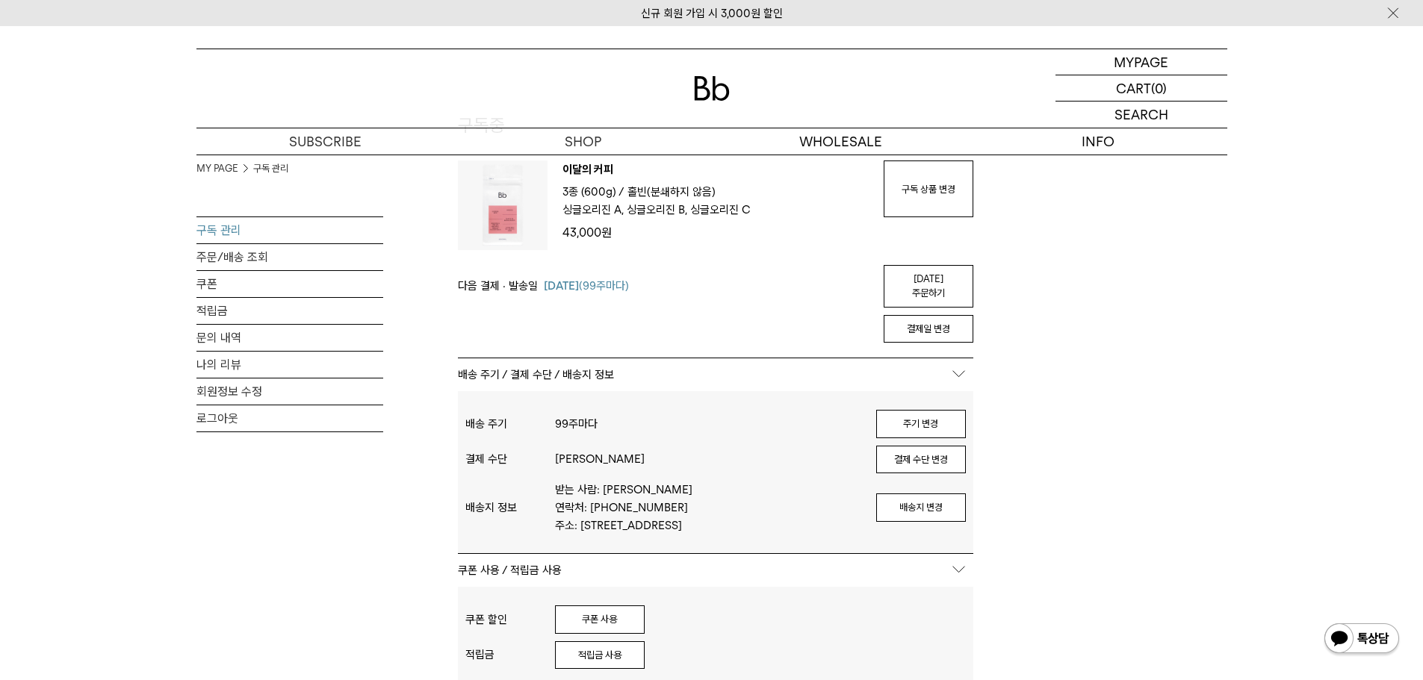
scroll to position [98, 0]
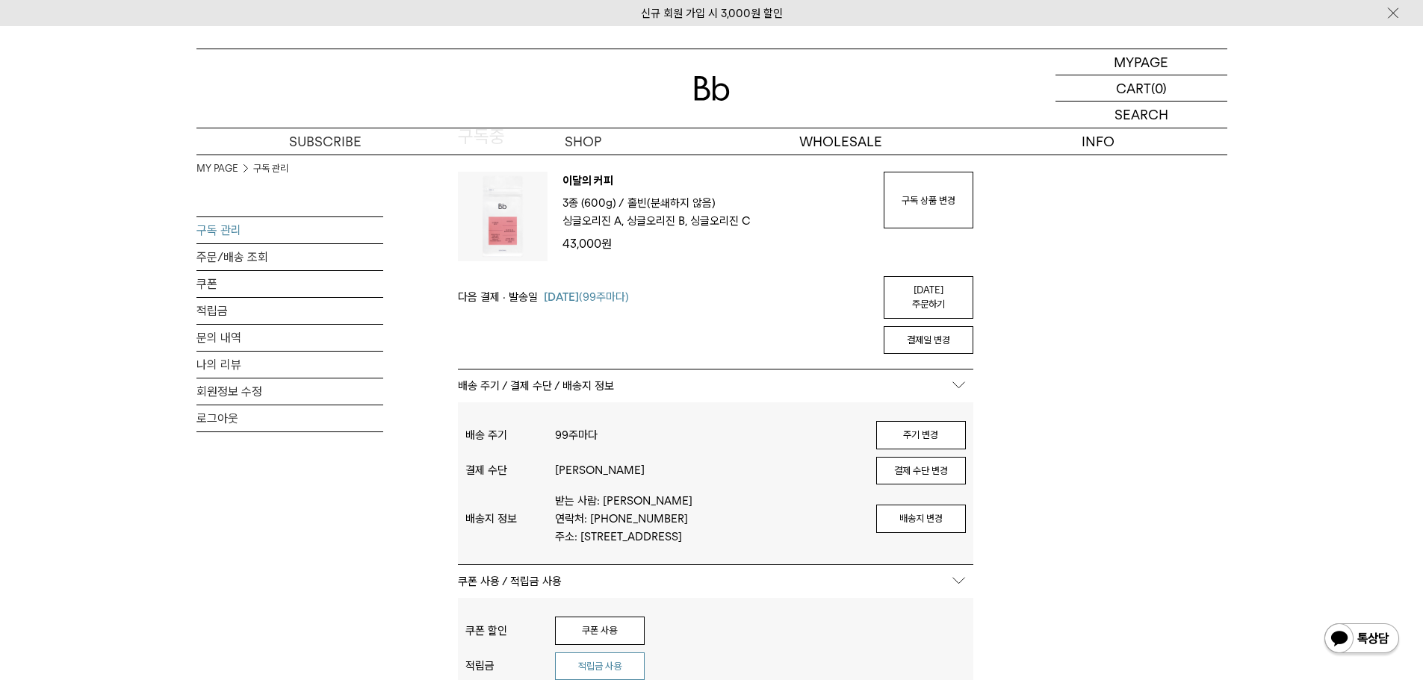
click at [624, 659] on button "적립금 사용" at bounding box center [600, 667] width 90 height 28
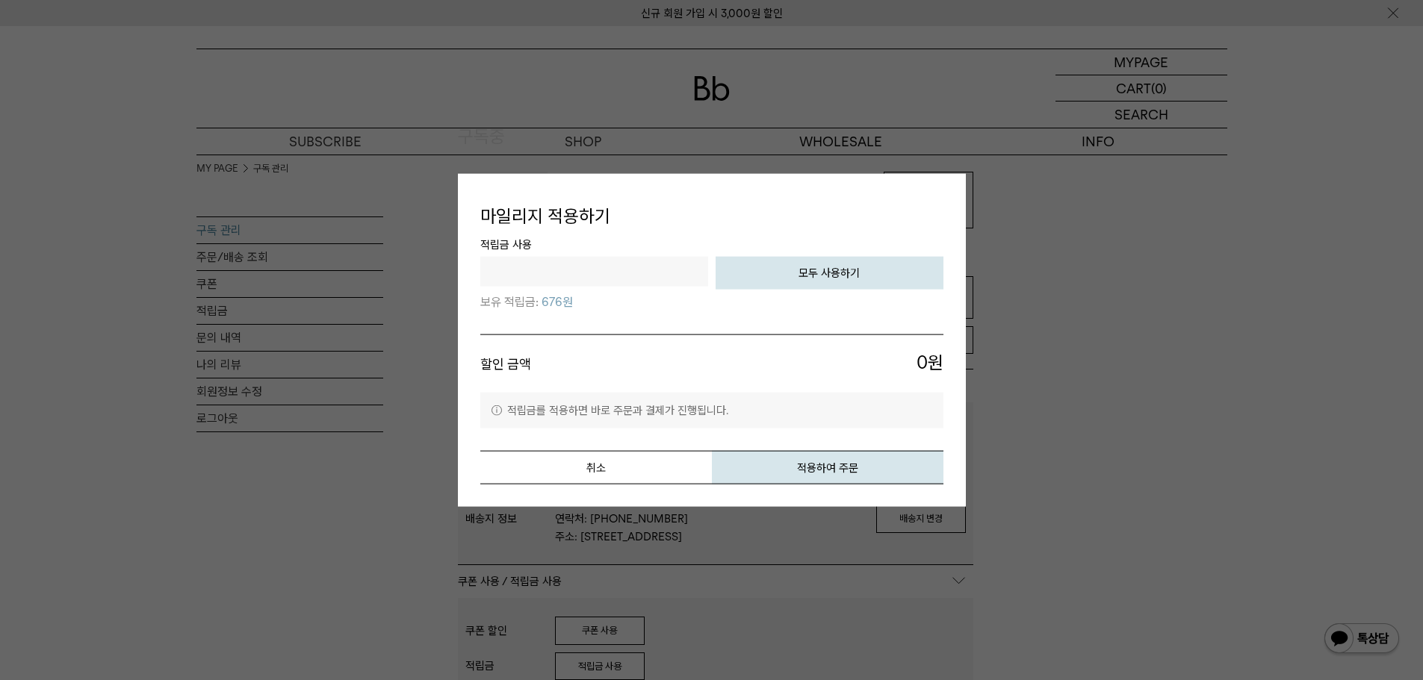
click at [792, 278] on button "모두 사용하기" at bounding box center [829, 273] width 228 height 33
type input "***"
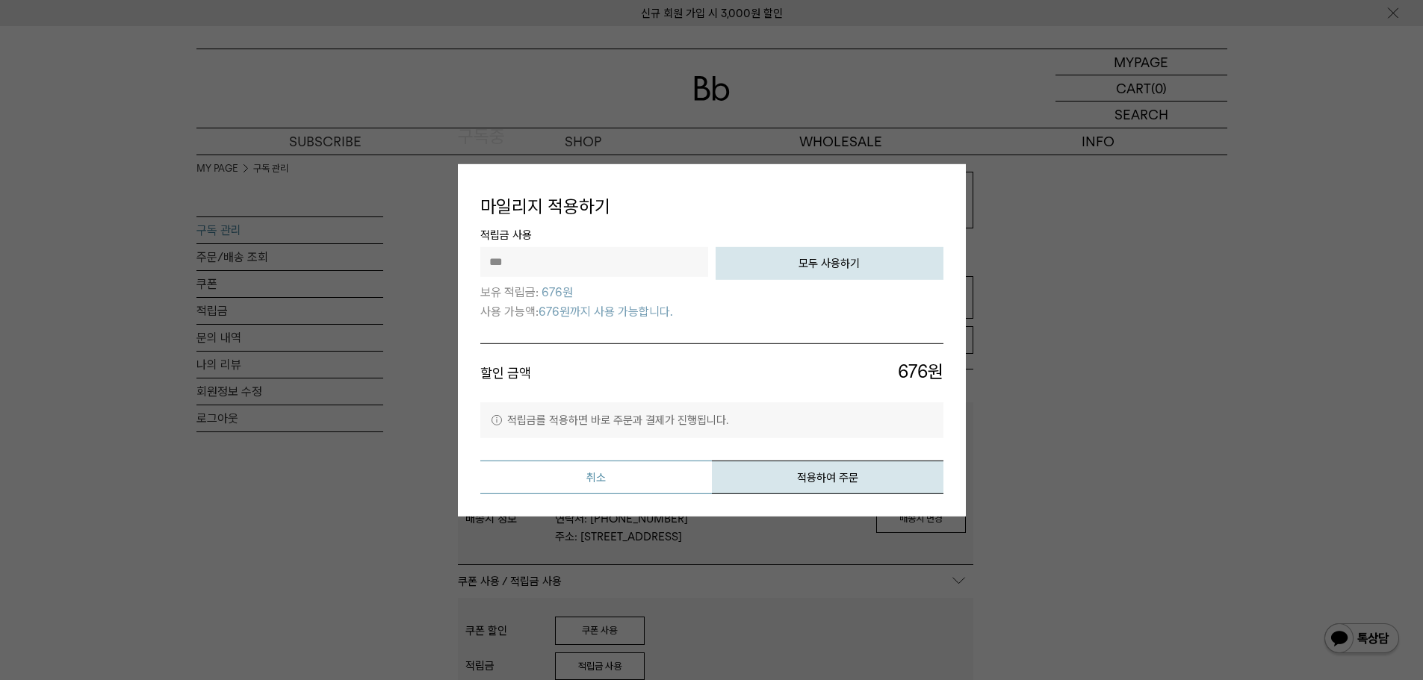
click at [631, 486] on button "취소" at bounding box center [595, 478] width 231 height 34
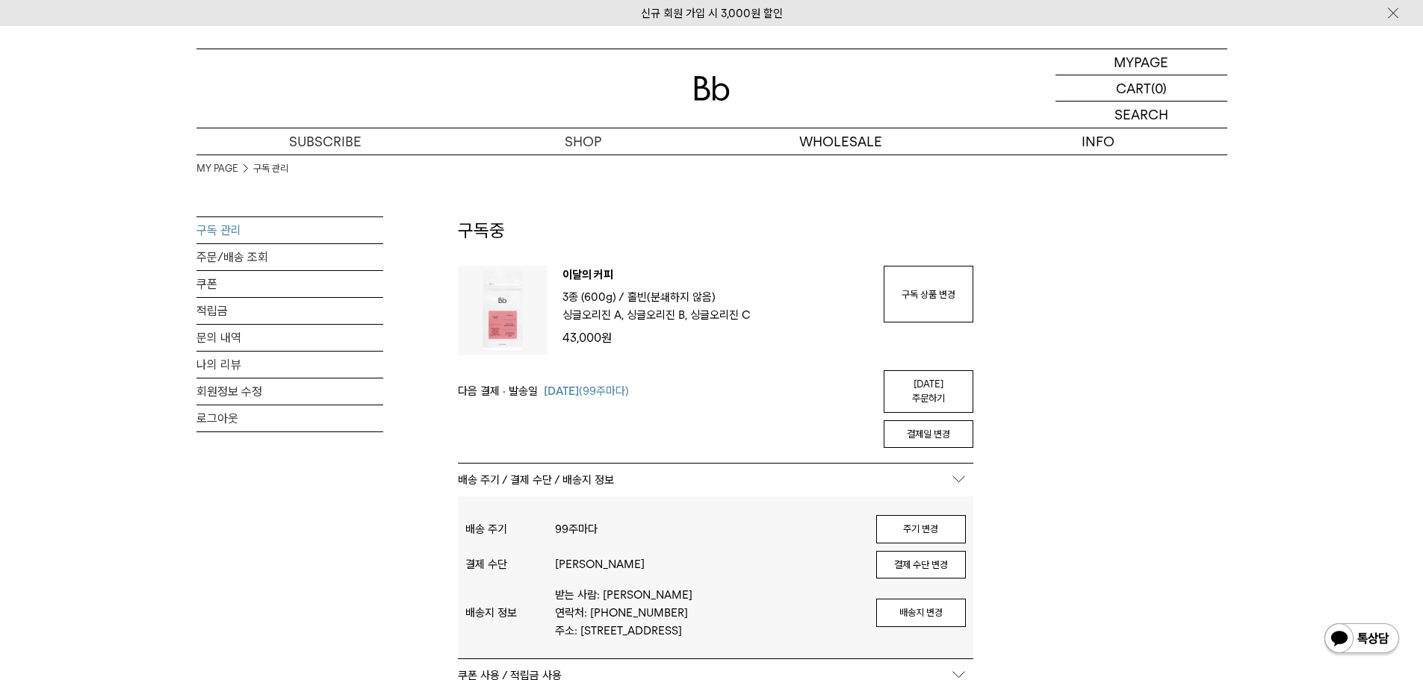
scroll to position [0, 0]
click at [1199, 293] on div "MY PAGE 구독 관리 구독 관리 주문/배송 조회 쿠폰 적립금 문의 내역 나의 리뷰 회원정보 수정 로그아웃 구독중 구독 번호 : 51401 …" at bounding box center [711, 692] width 1031 height 1074
